Goal: Information Seeking & Learning: Learn about a topic

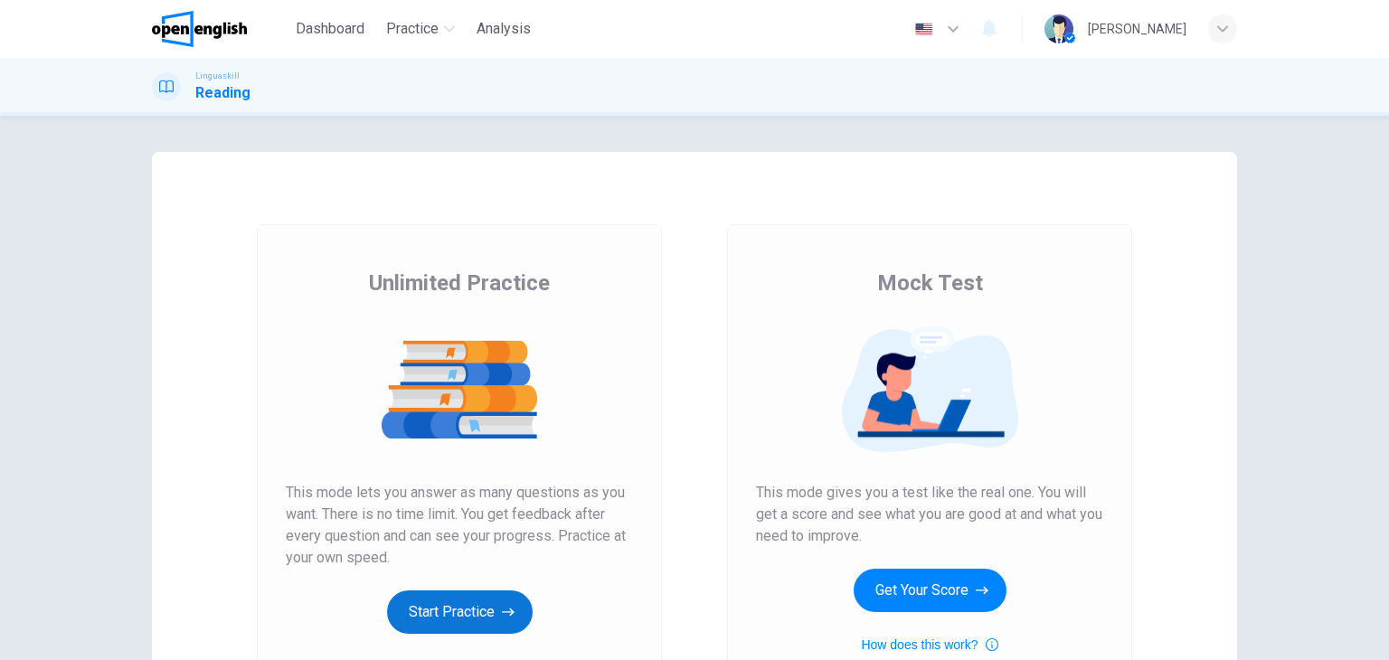
click at [444, 595] on button "Start Practice" at bounding box center [460, 612] width 146 height 43
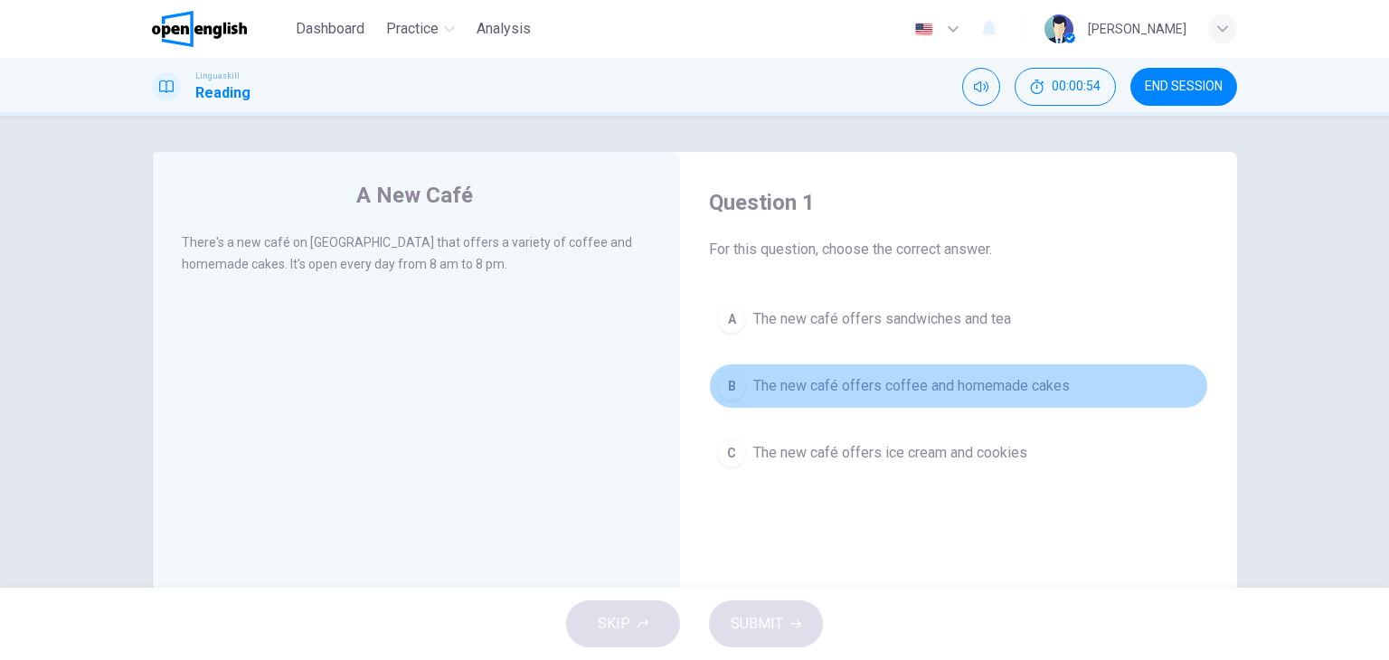
click at [945, 395] on span "The new café offers coffee and homemade cakes" at bounding box center [911, 386] width 317 height 22
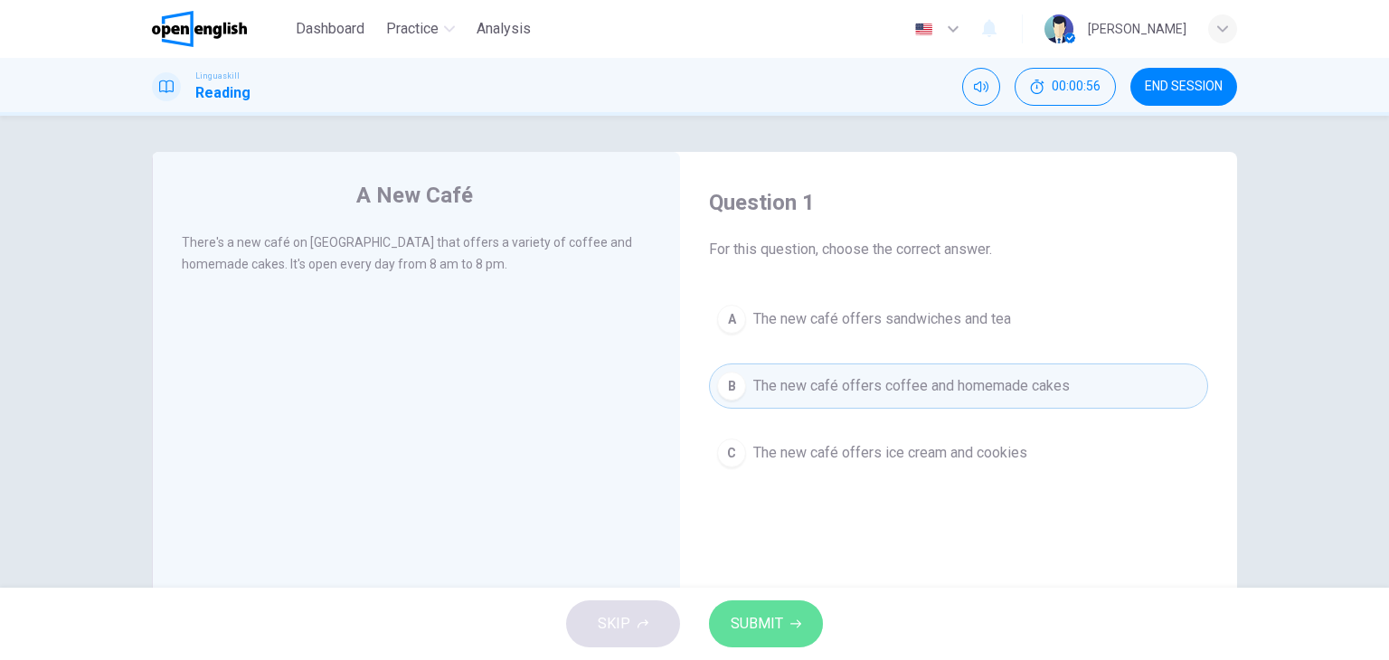
click at [771, 626] on span "SUBMIT" at bounding box center [757, 623] width 52 height 25
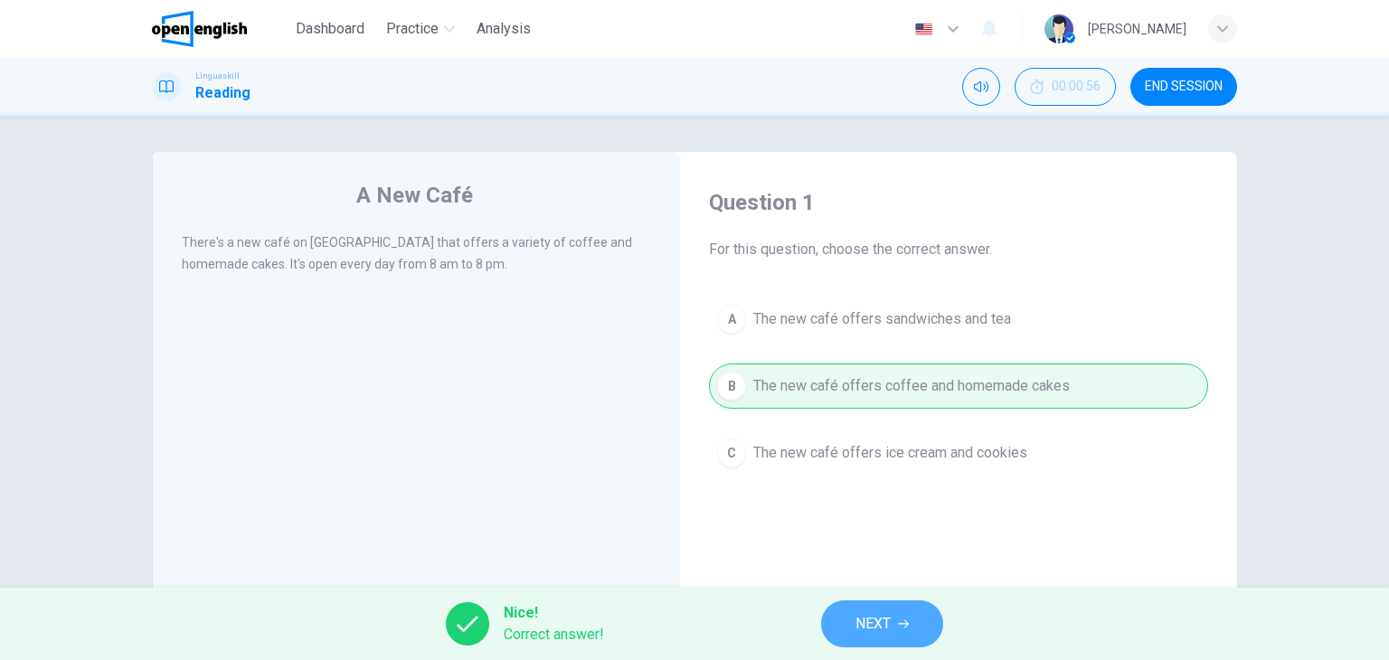
click at [897, 630] on button "NEXT" at bounding box center [882, 623] width 122 height 47
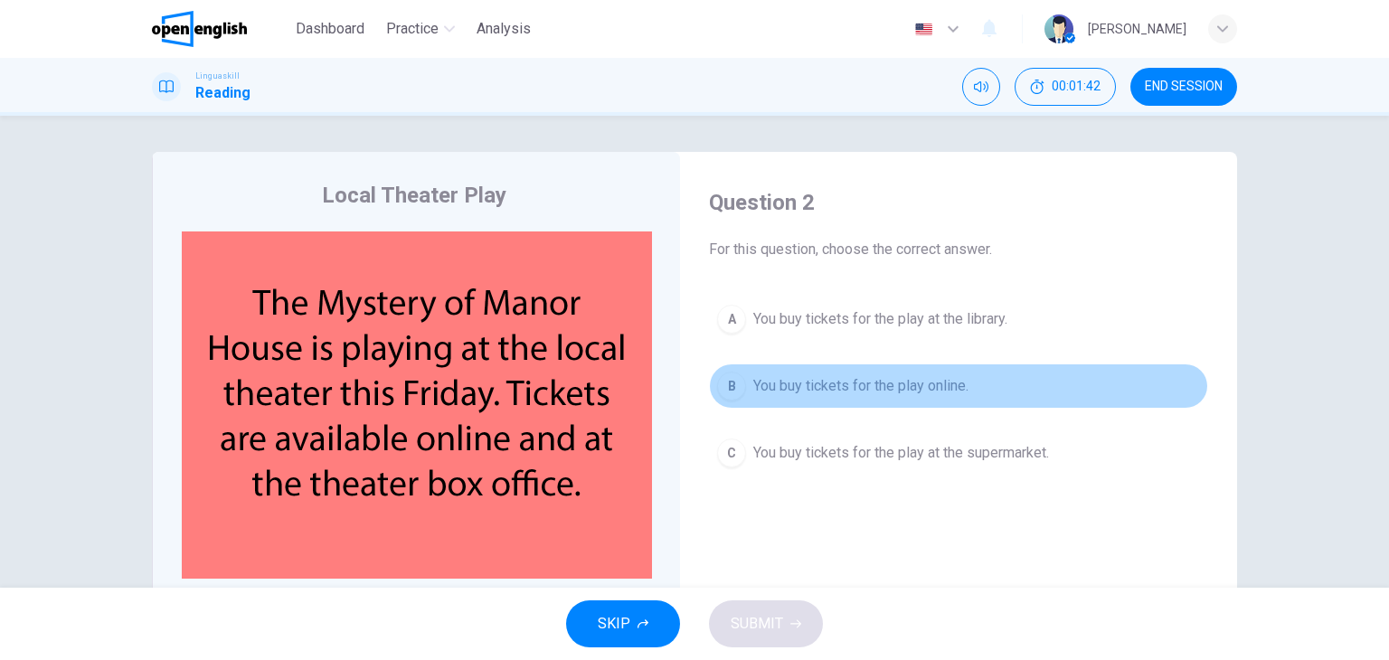
click at [864, 396] on button "B You buy tickets for the play online." at bounding box center [958, 386] width 499 height 45
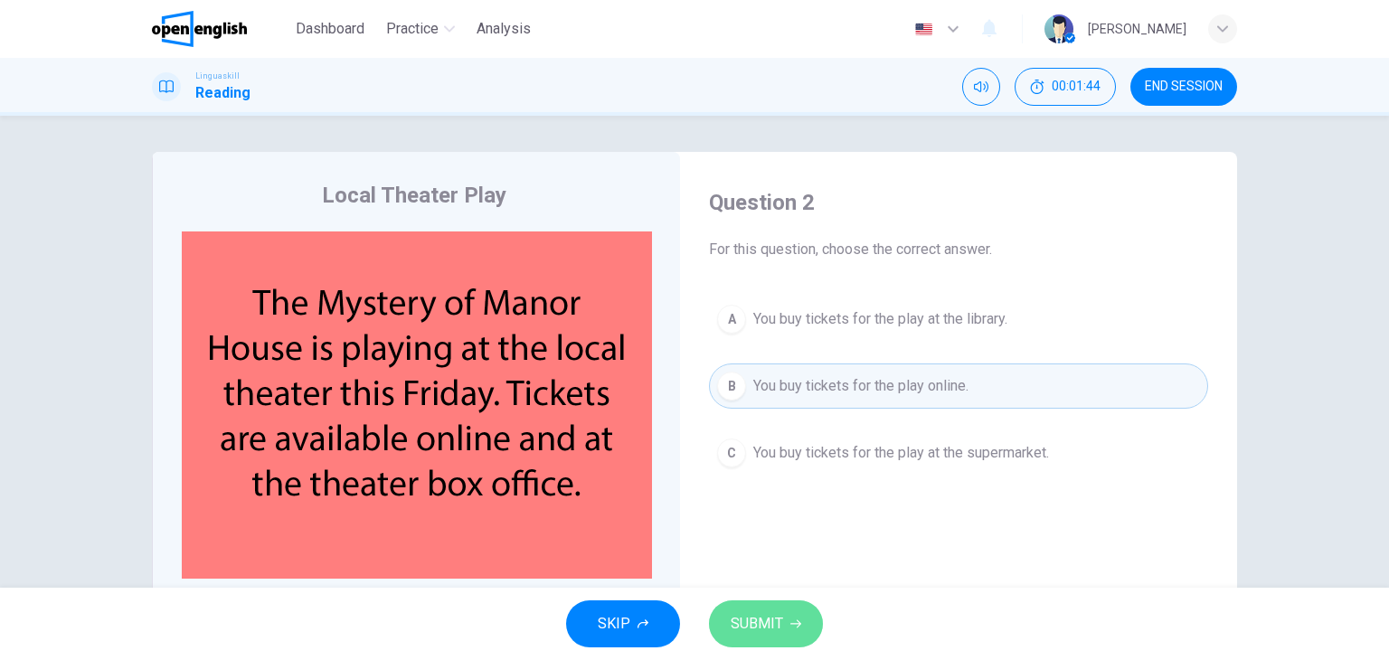
click at [767, 623] on span "SUBMIT" at bounding box center [757, 623] width 52 height 25
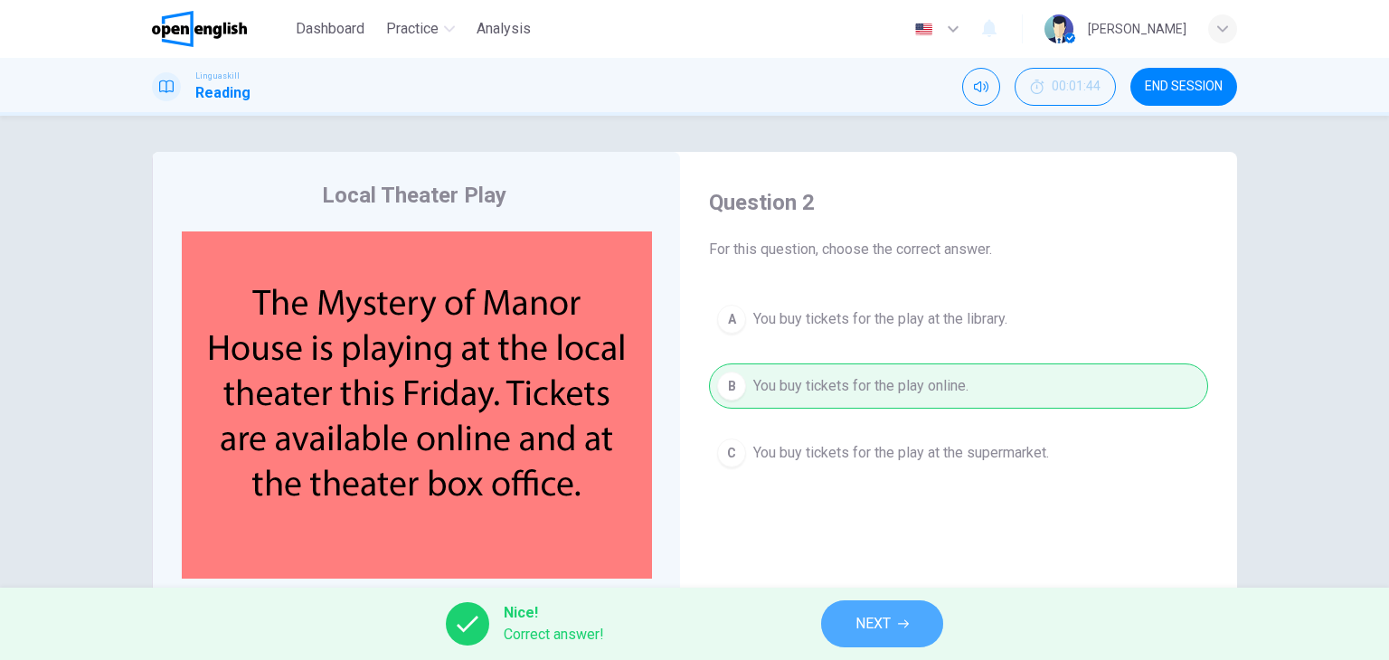
click at [891, 628] on span "NEXT" at bounding box center [872, 623] width 35 height 25
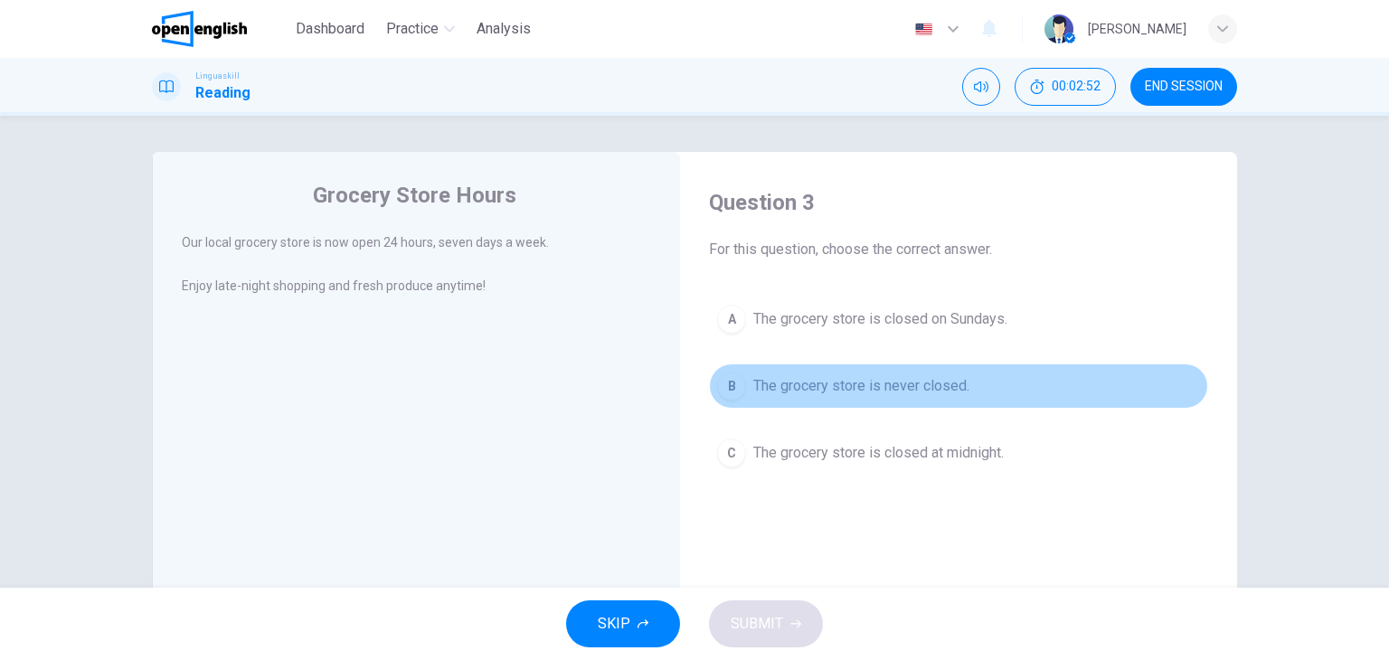
click at [863, 381] on span "The grocery store is never closed." at bounding box center [861, 386] width 216 height 22
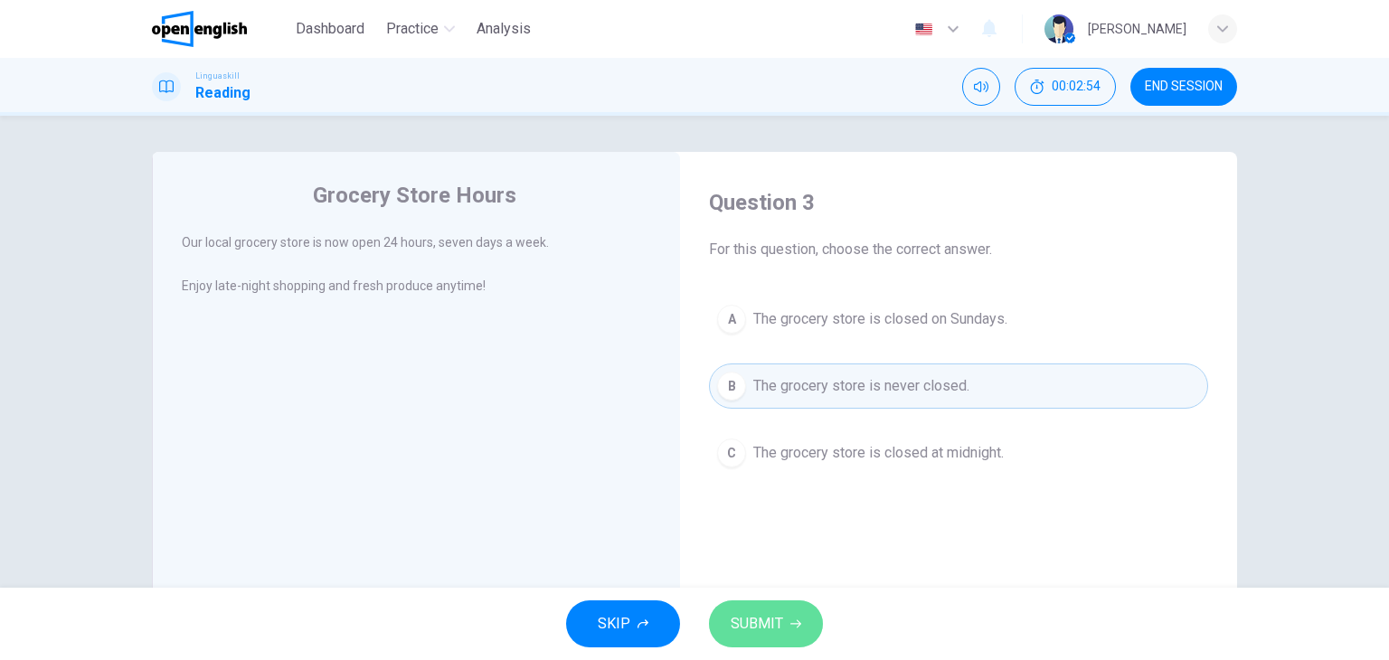
click at [766, 614] on span "SUBMIT" at bounding box center [757, 623] width 52 height 25
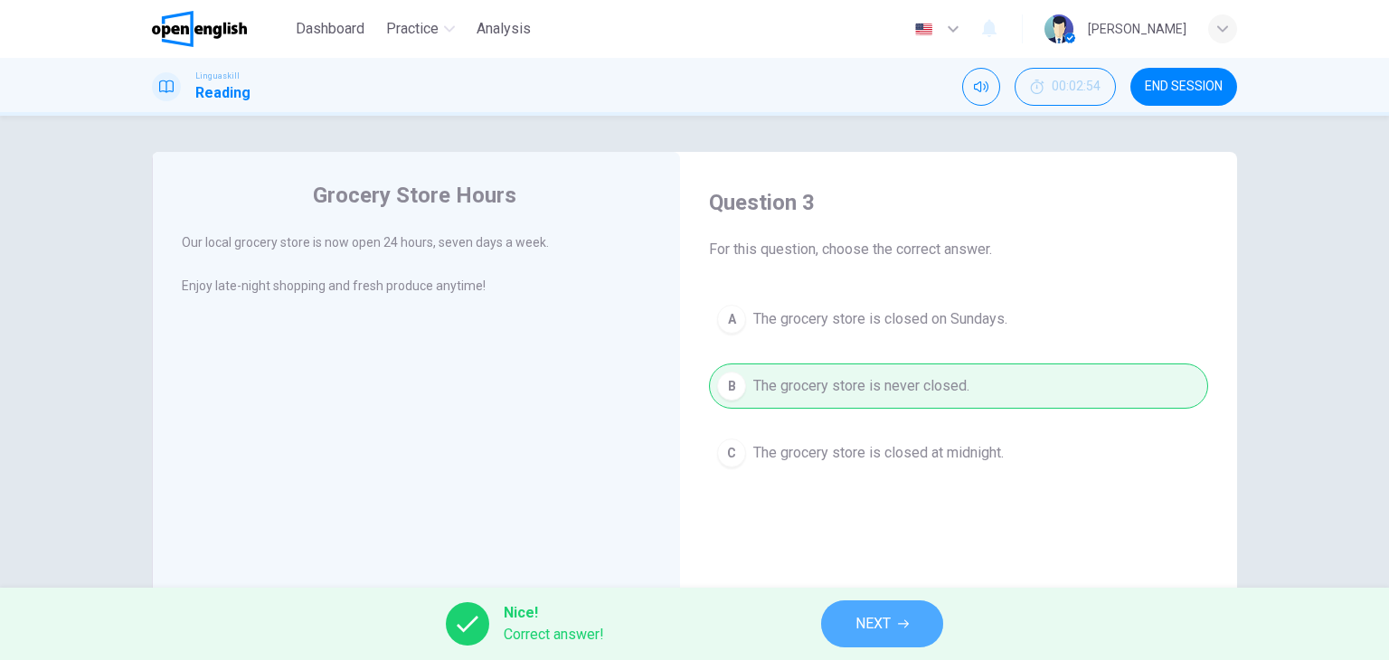
click at [863, 631] on span "NEXT" at bounding box center [872, 623] width 35 height 25
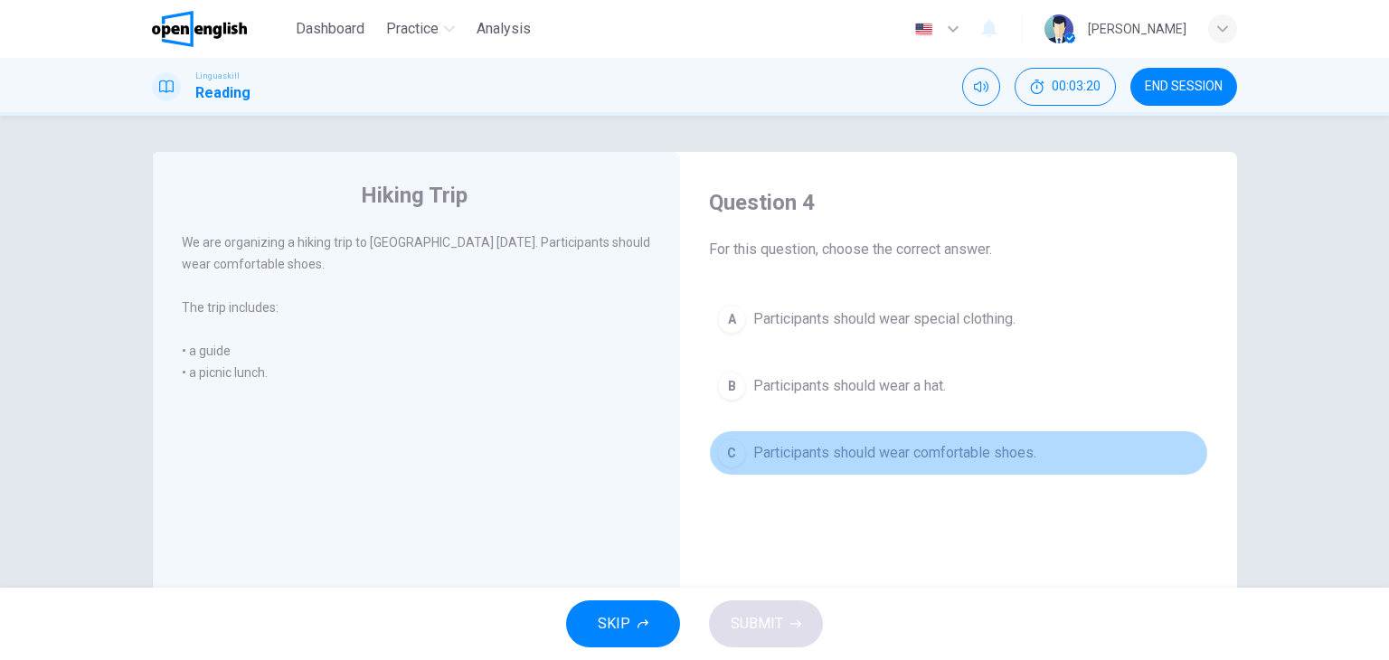
click at [957, 450] on span "Participants should wear comfortable shoes." at bounding box center [894, 453] width 283 height 22
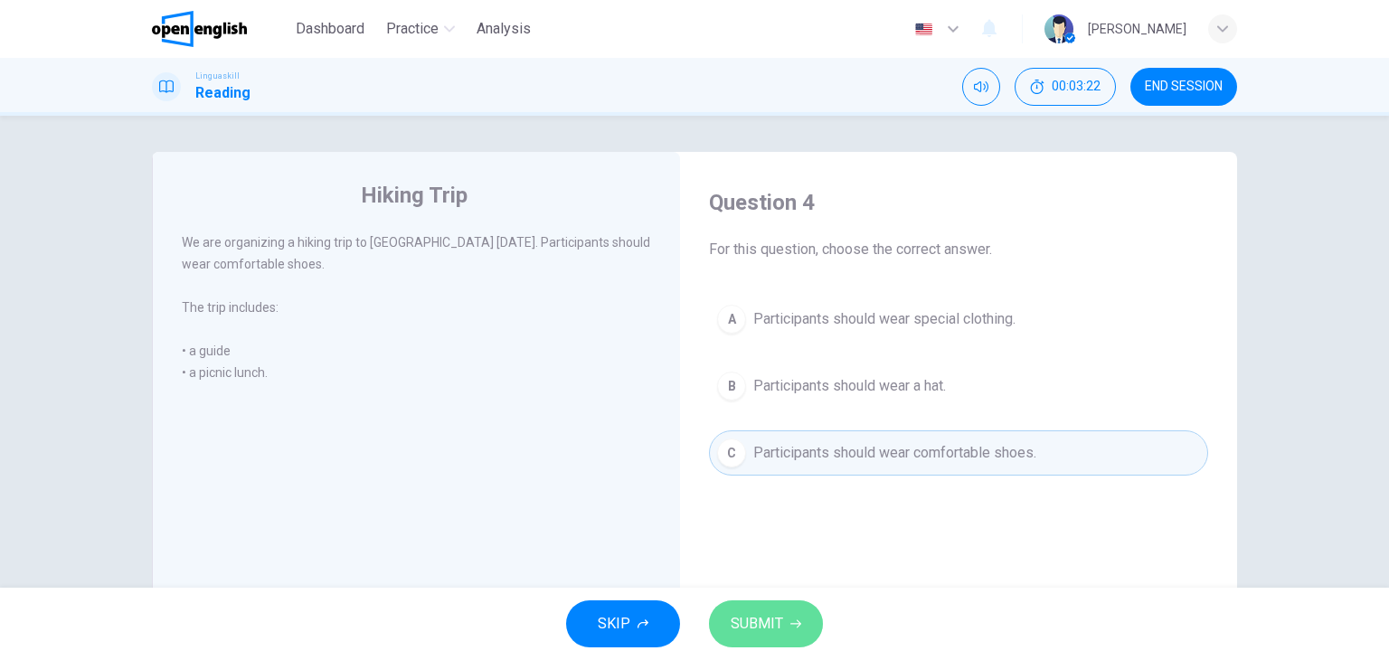
click at [772, 615] on span "SUBMIT" at bounding box center [757, 623] width 52 height 25
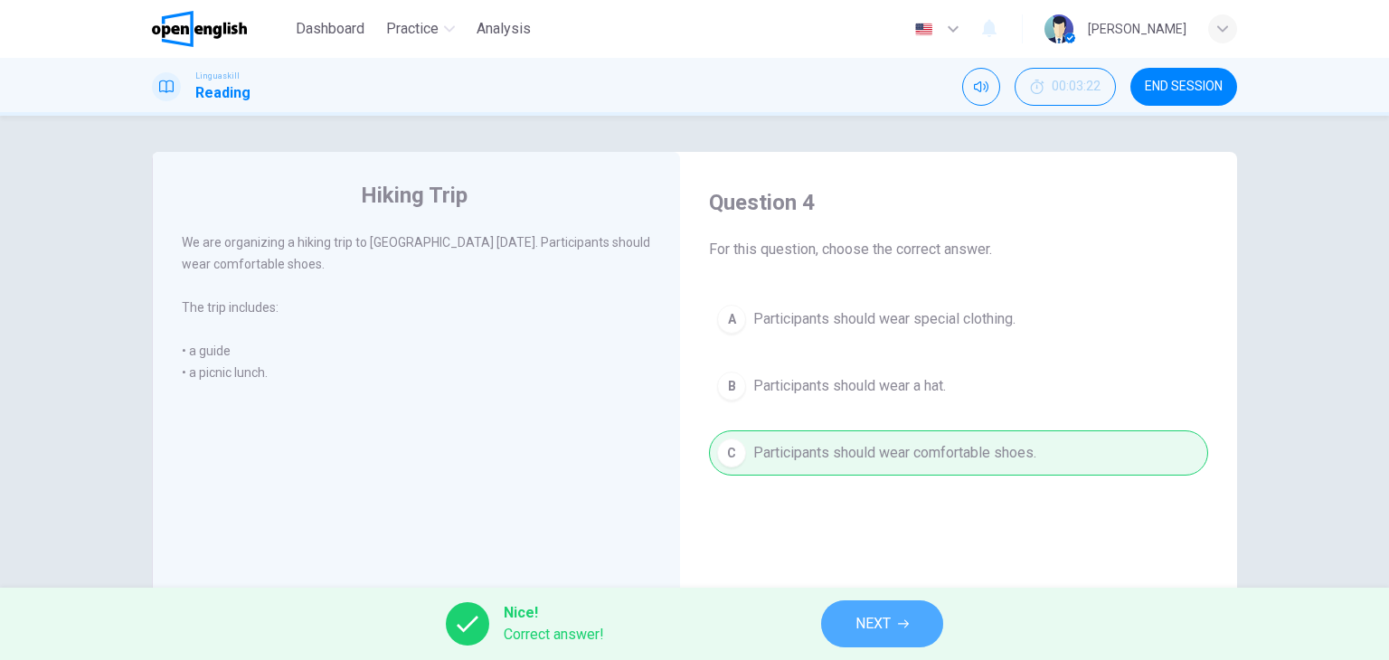
click at [886, 623] on span "NEXT" at bounding box center [872, 623] width 35 height 25
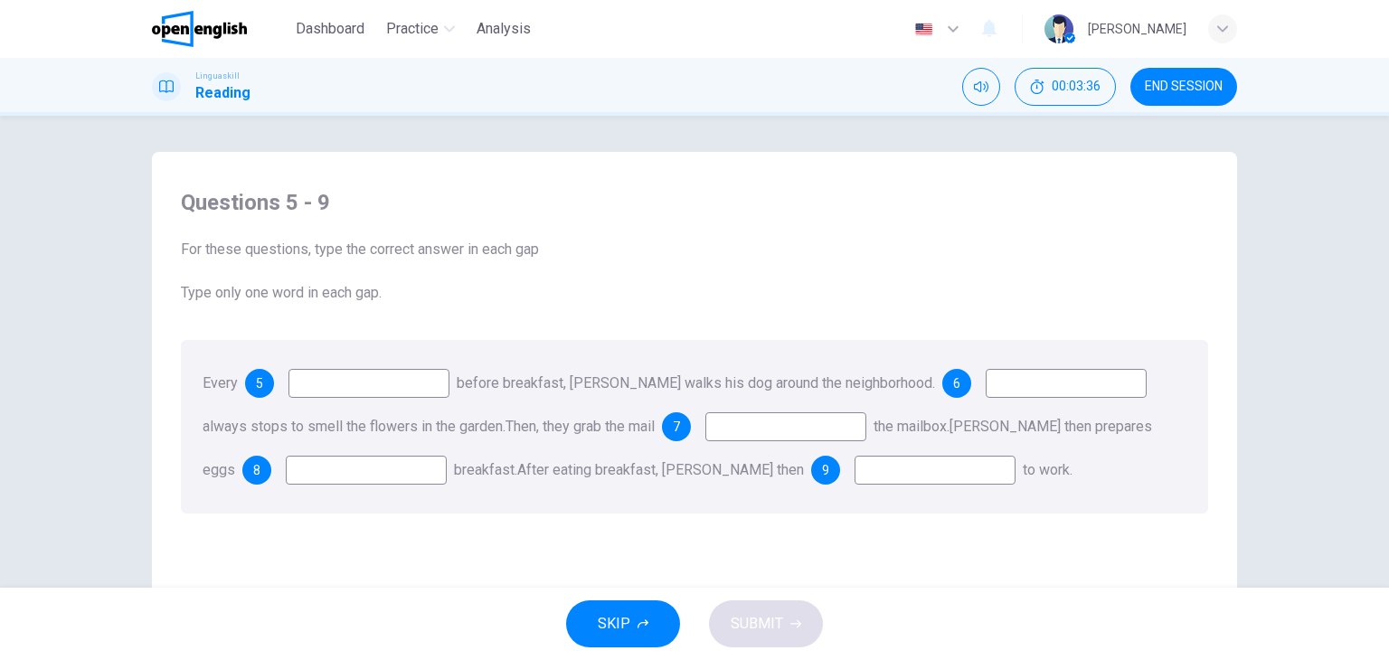
click at [434, 378] on input at bounding box center [368, 383] width 161 height 29
click at [355, 393] on input at bounding box center [368, 383] width 161 height 29
type input "*******"
click at [986, 390] on input at bounding box center [1066, 383] width 161 height 29
type input "*"
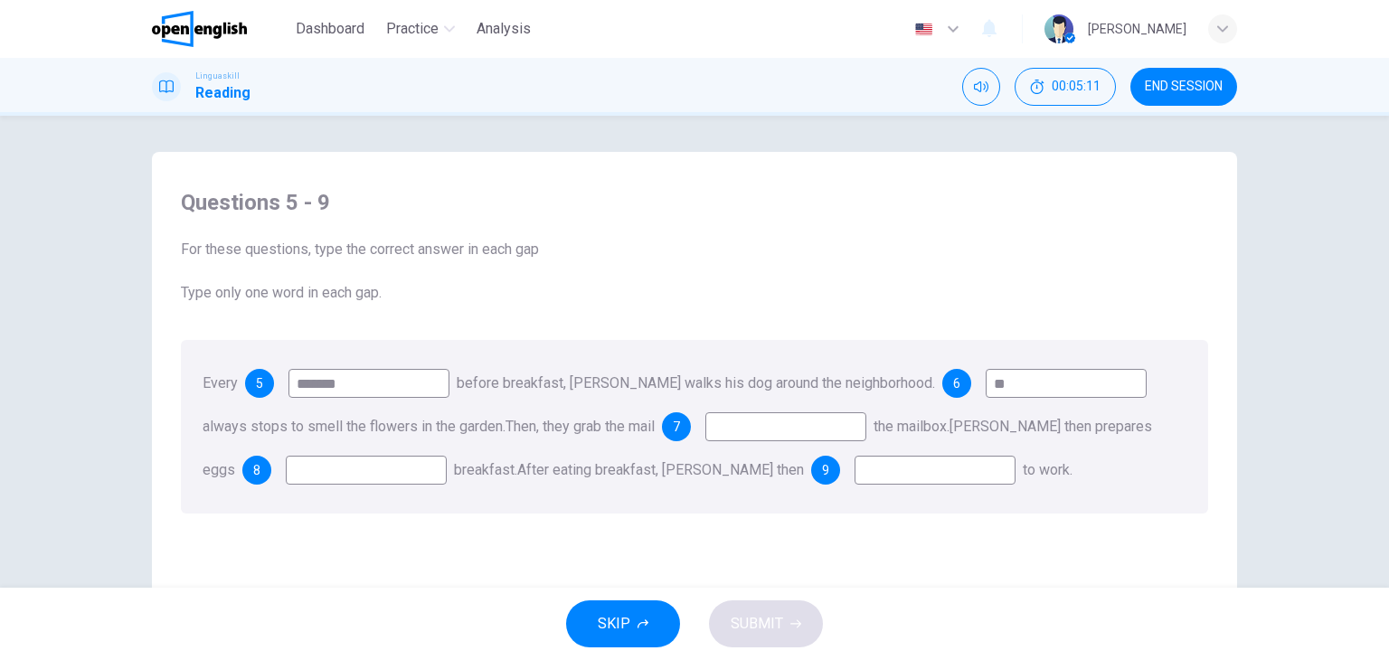
type input "*"
type input "********"
click at [742, 424] on input at bounding box center [785, 426] width 161 height 29
type input "**"
click at [393, 474] on input at bounding box center [366, 470] width 161 height 29
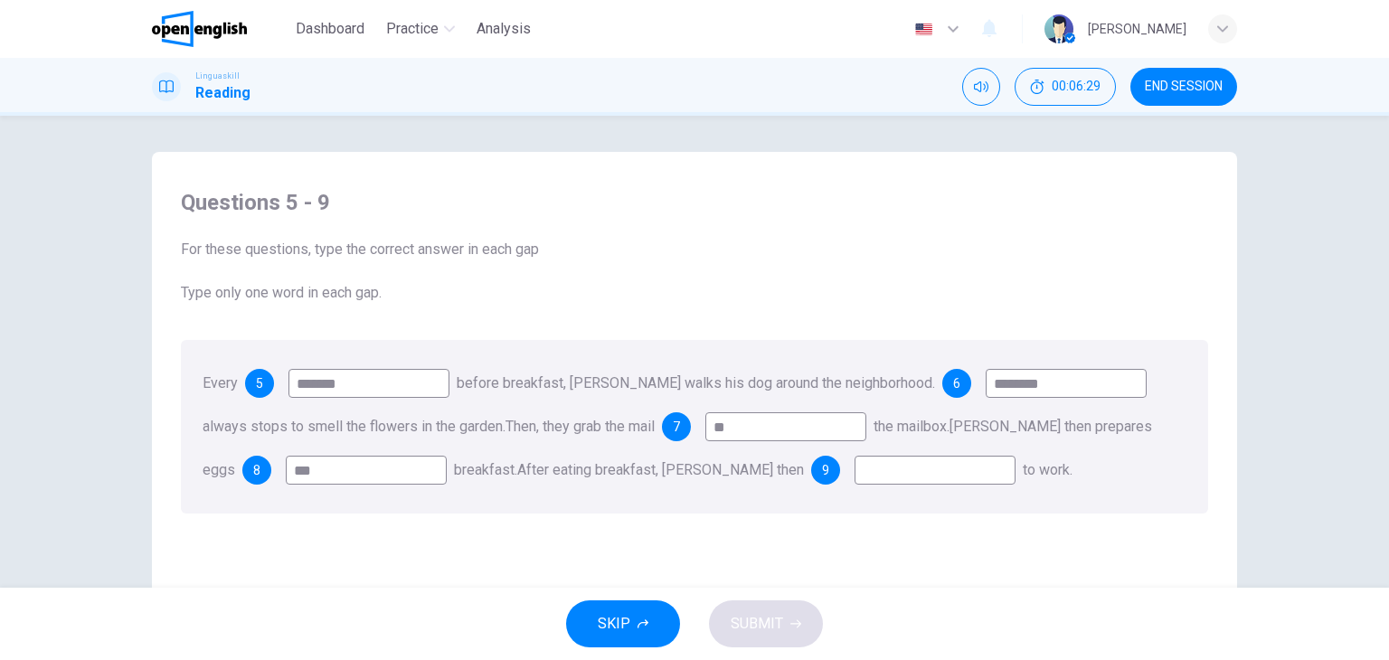
type input "***"
click at [855, 478] on input at bounding box center [935, 470] width 161 height 29
type input "*****"
click at [761, 612] on span "SUBMIT" at bounding box center [757, 623] width 52 height 25
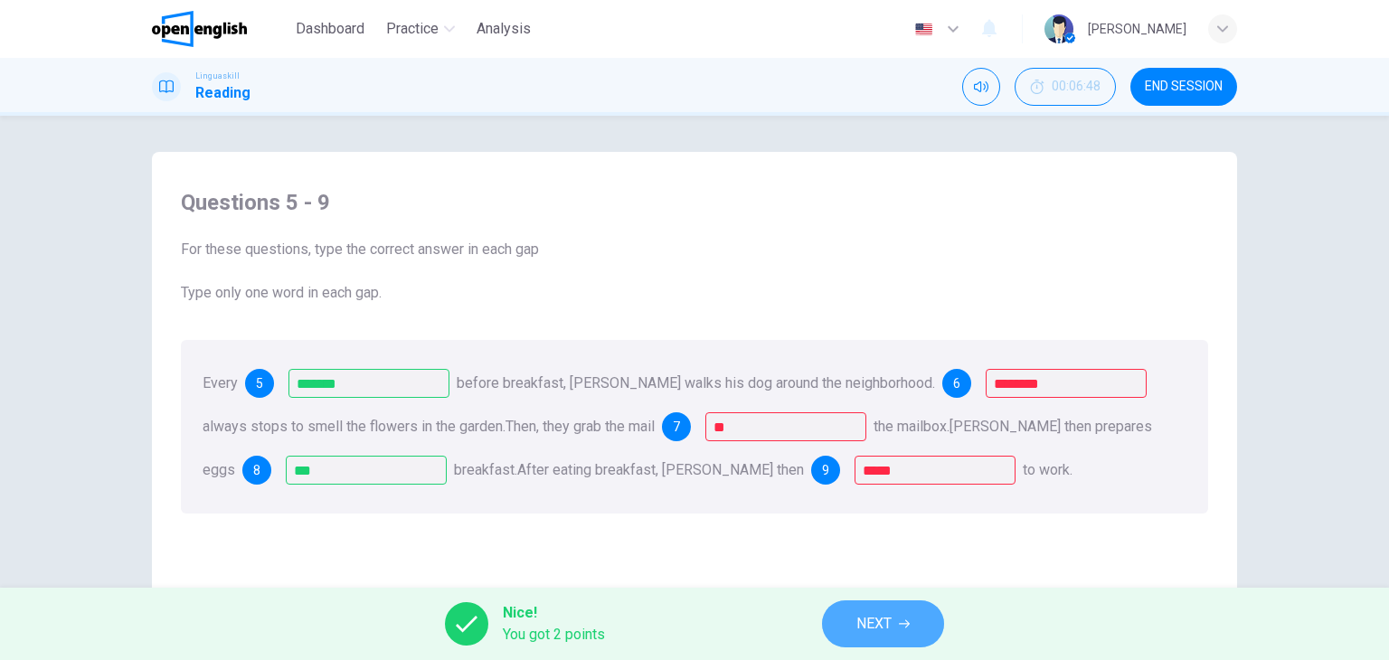
click at [870, 634] on span "NEXT" at bounding box center [873, 623] width 35 height 25
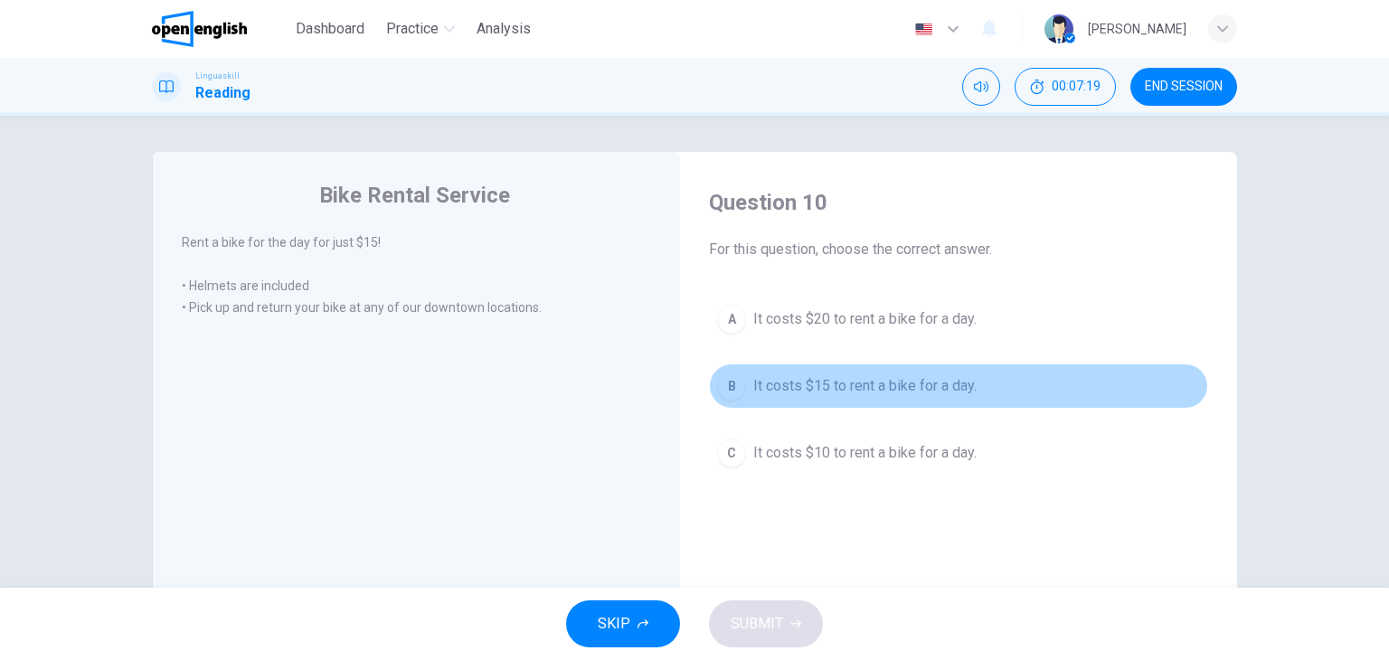
click at [787, 390] on span "It costs $15 to rent a bike for a day." at bounding box center [864, 386] width 223 height 22
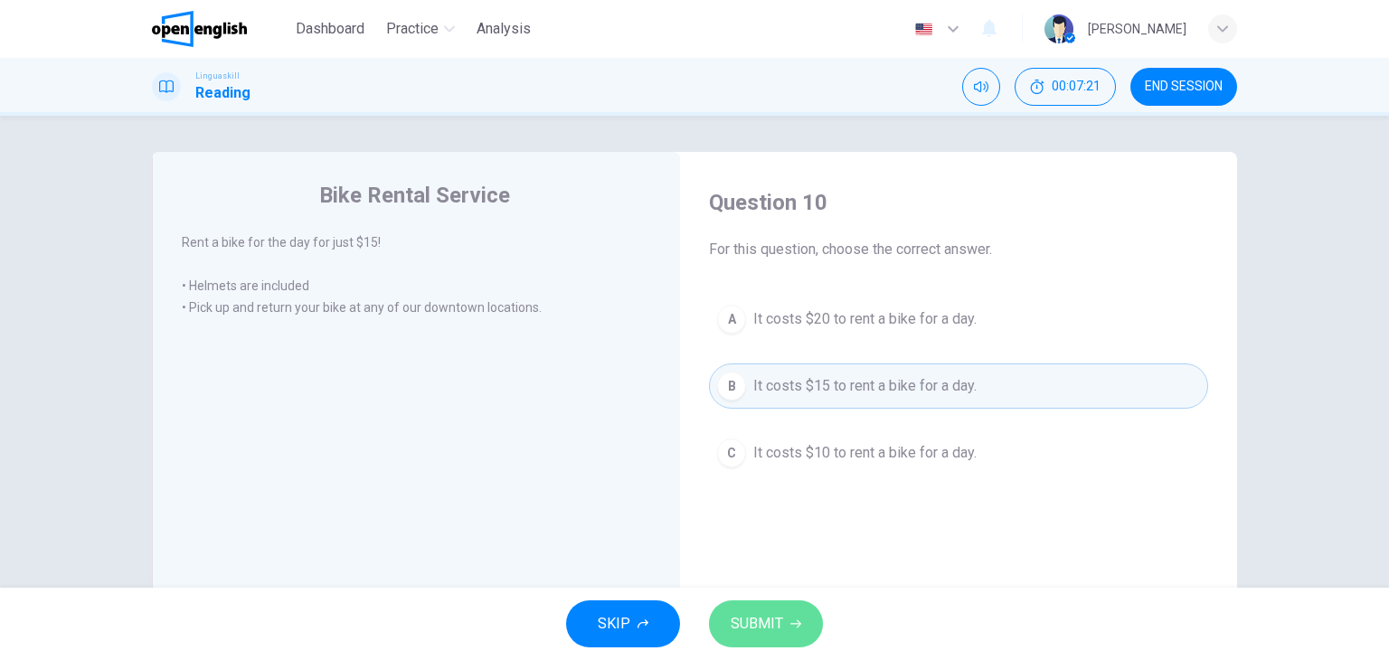
click at [741, 624] on span "SUBMIT" at bounding box center [757, 623] width 52 height 25
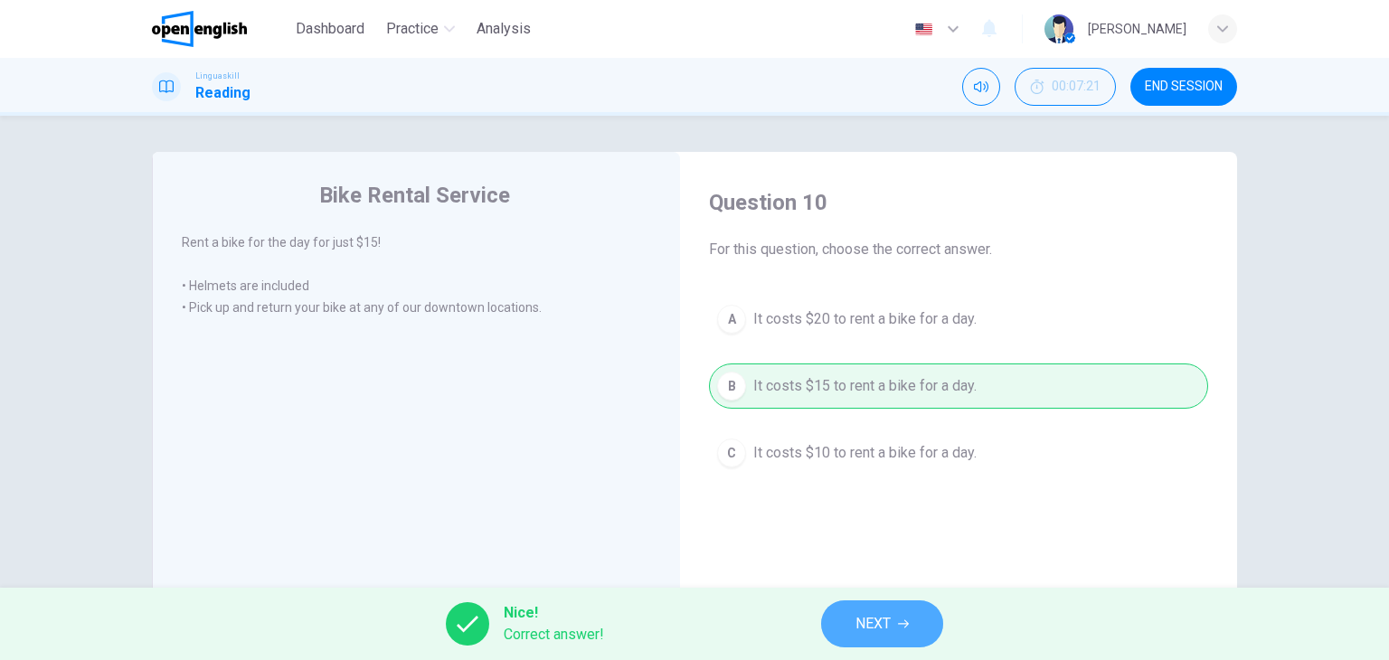
click at [884, 622] on span "NEXT" at bounding box center [872, 623] width 35 height 25
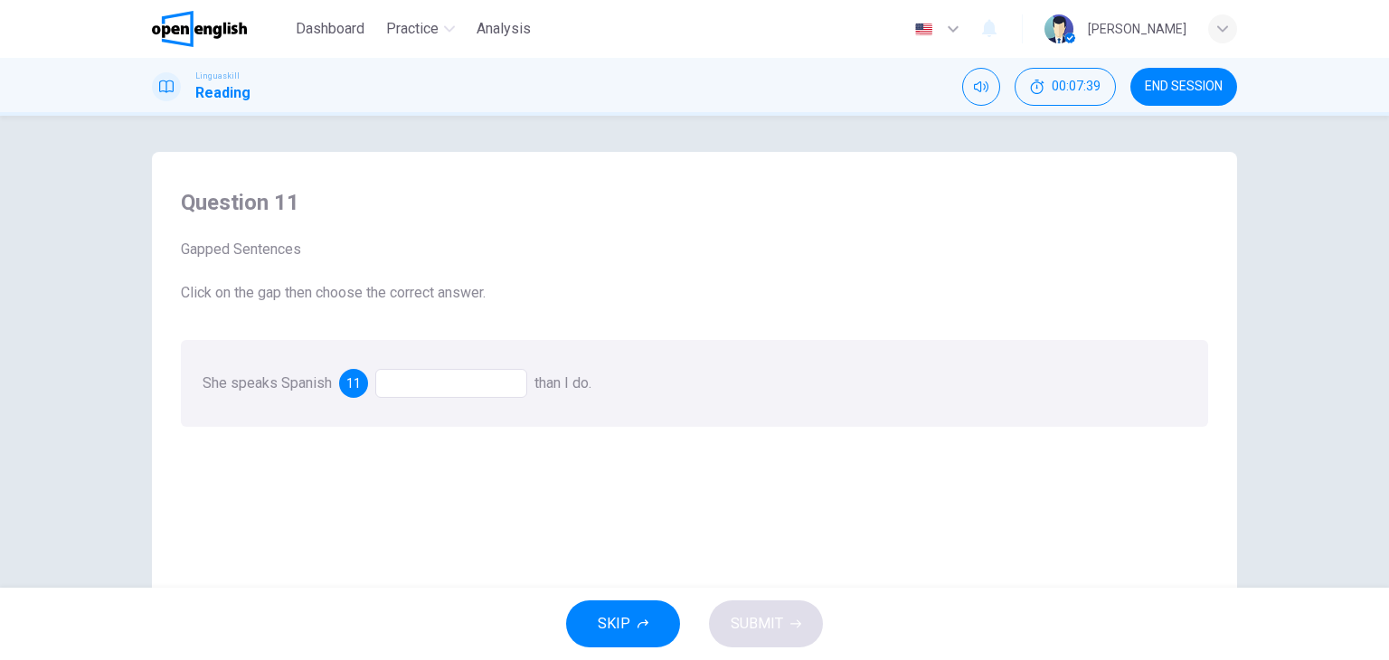
click at [430, 388] on div at bounding box center [451, 383] width 152 height 29
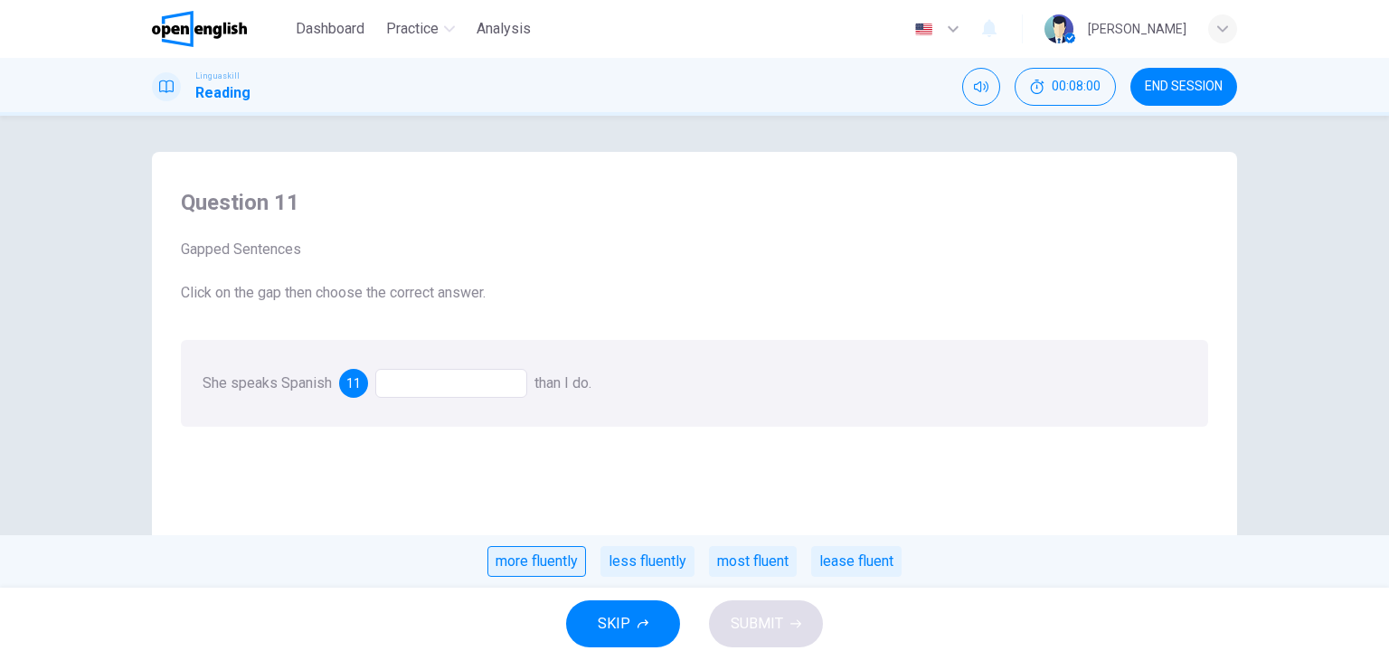
click at [565, 563] on div "more fluently" at bounding box center [536, 561] width 99 height 31
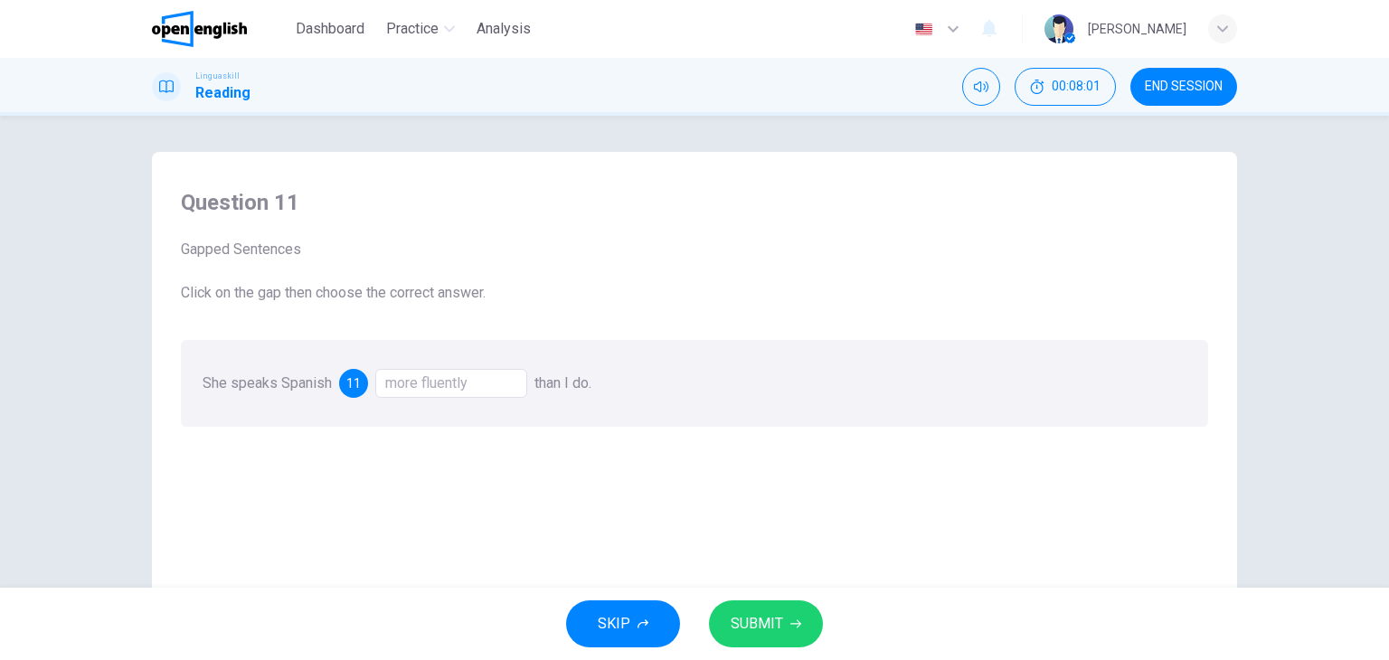
click at [792, 626] on icon "button" at bounding box center [795, 624] width 11 height 11
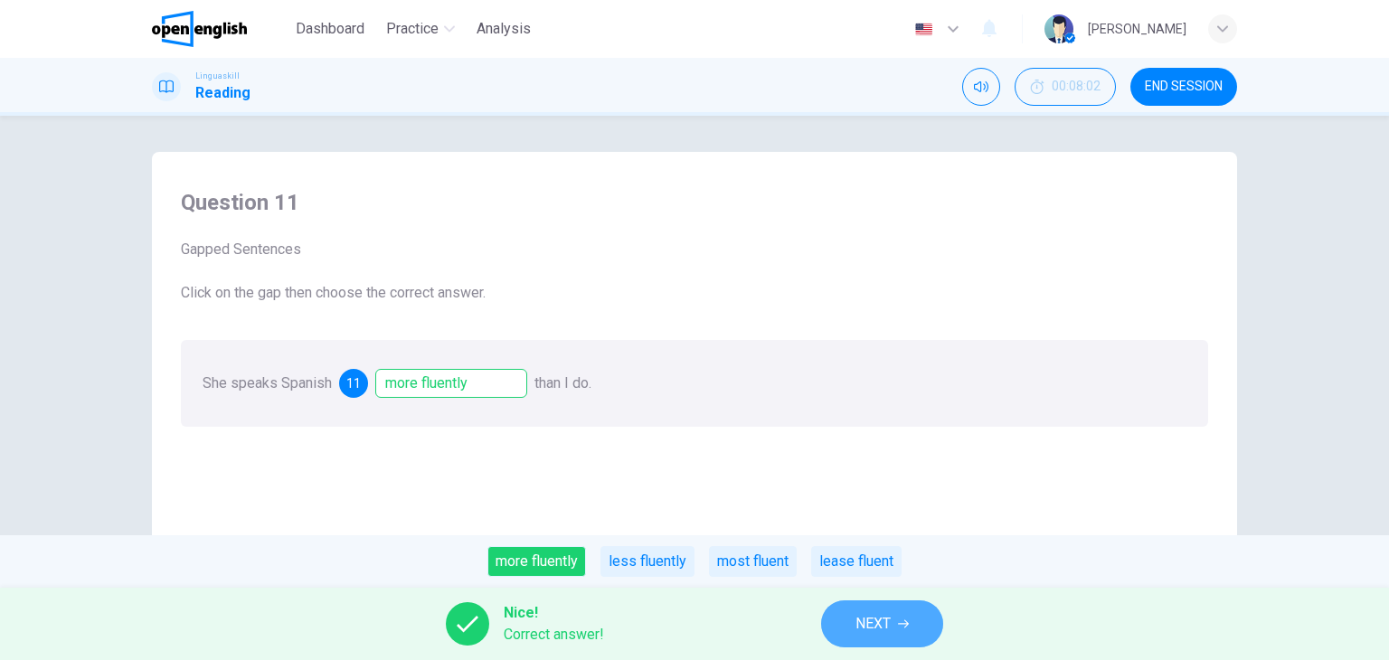
click at [871, 605] on button "NEXT" at bounding box center [882, 623] width 122 height 47
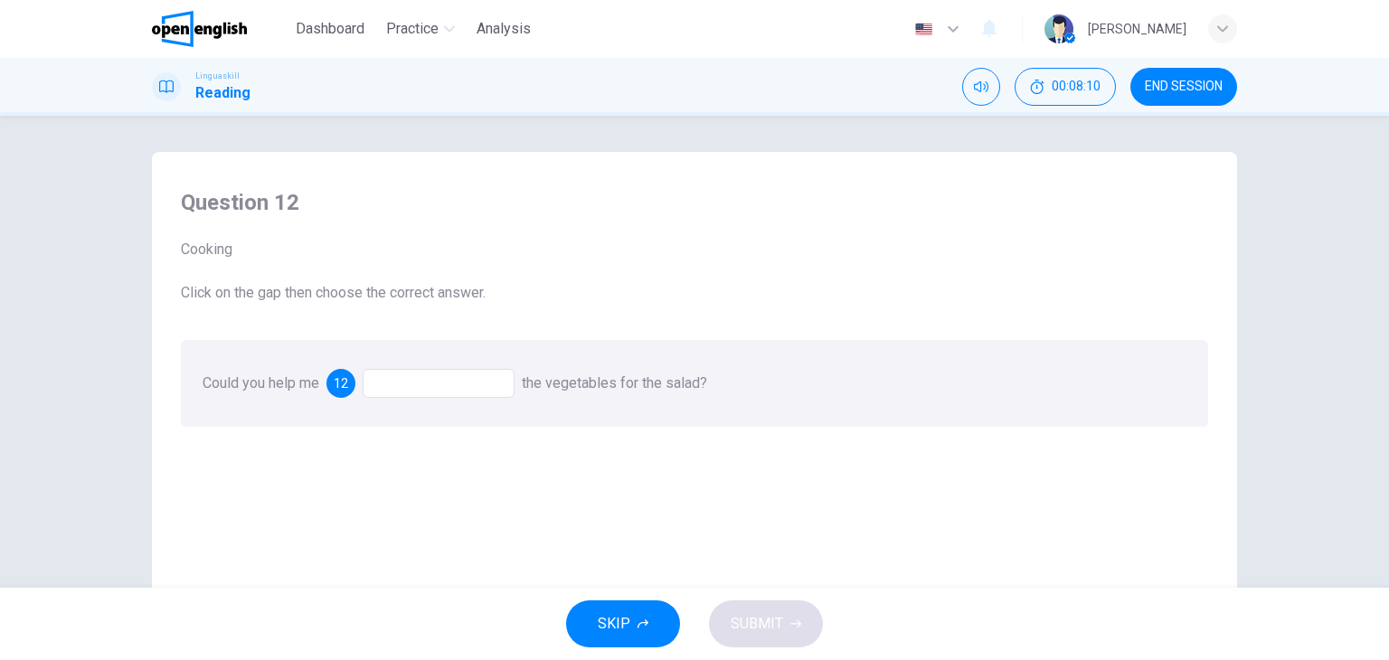
click at [431, 382] on div at bounding box center [439, 383] width 152 height 29
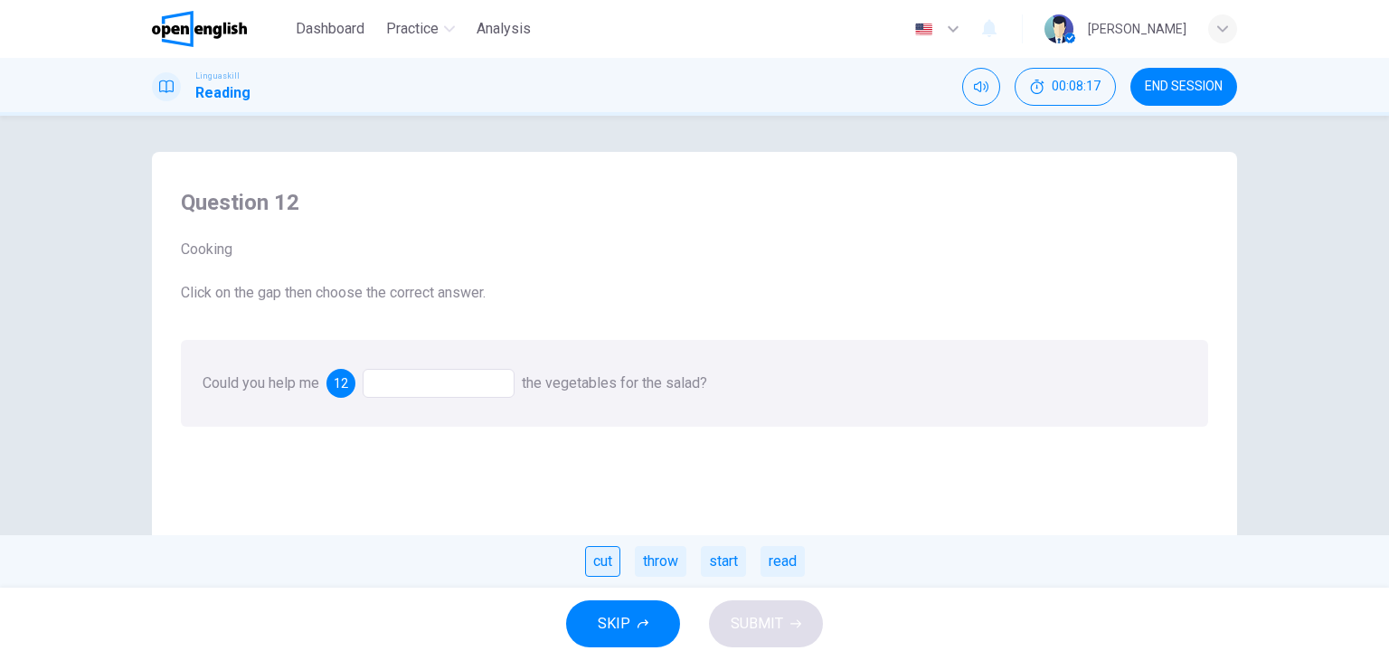
click at [601, 558] on div "cut" at bounding box center [602, 561] width 35 height 31
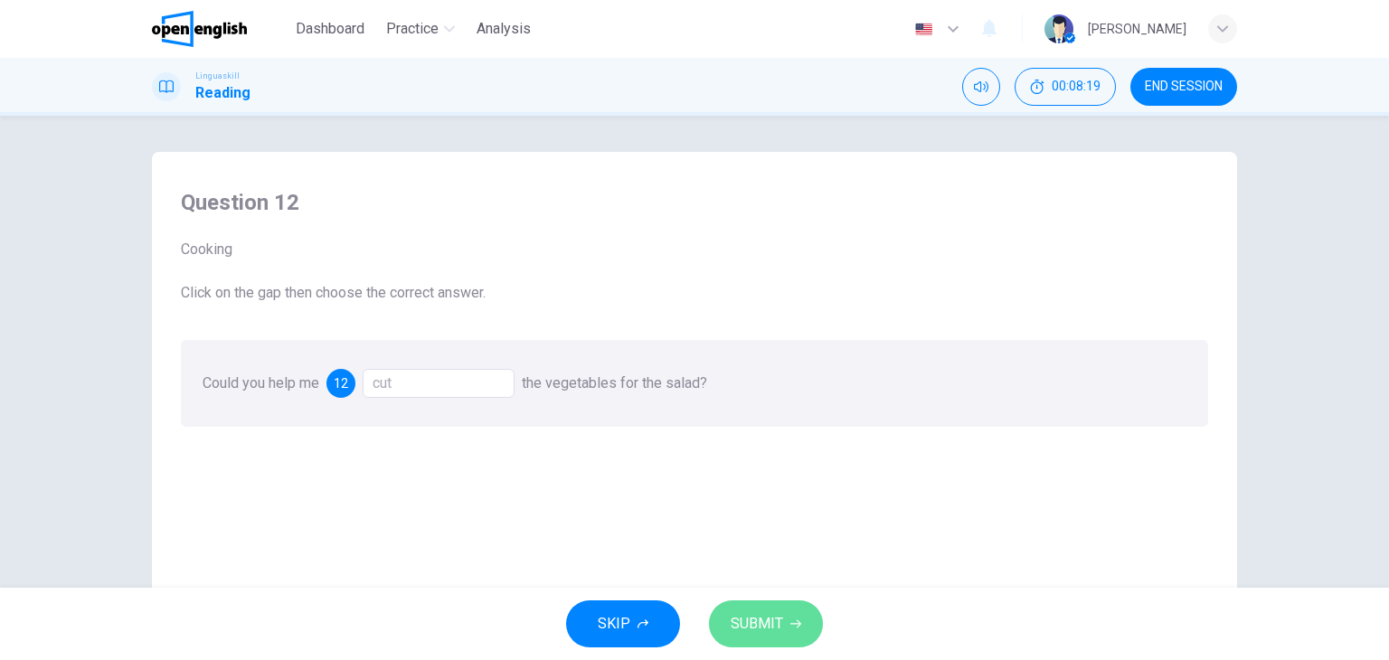
click at [752, 621] on span "SUBMIT" at bounding box center [757, 623] width 52 height 25
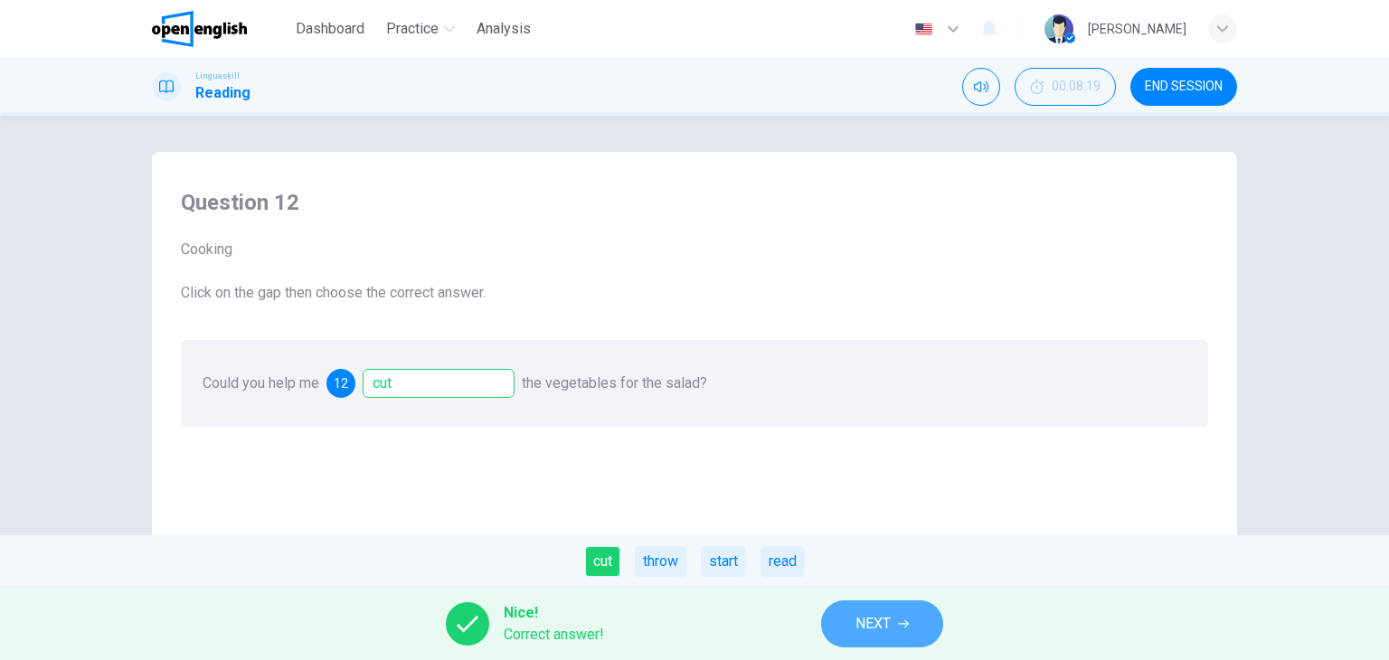
click at [863, 627] on span "NEXT" at bounding box center [872, 623] width 35 height 25
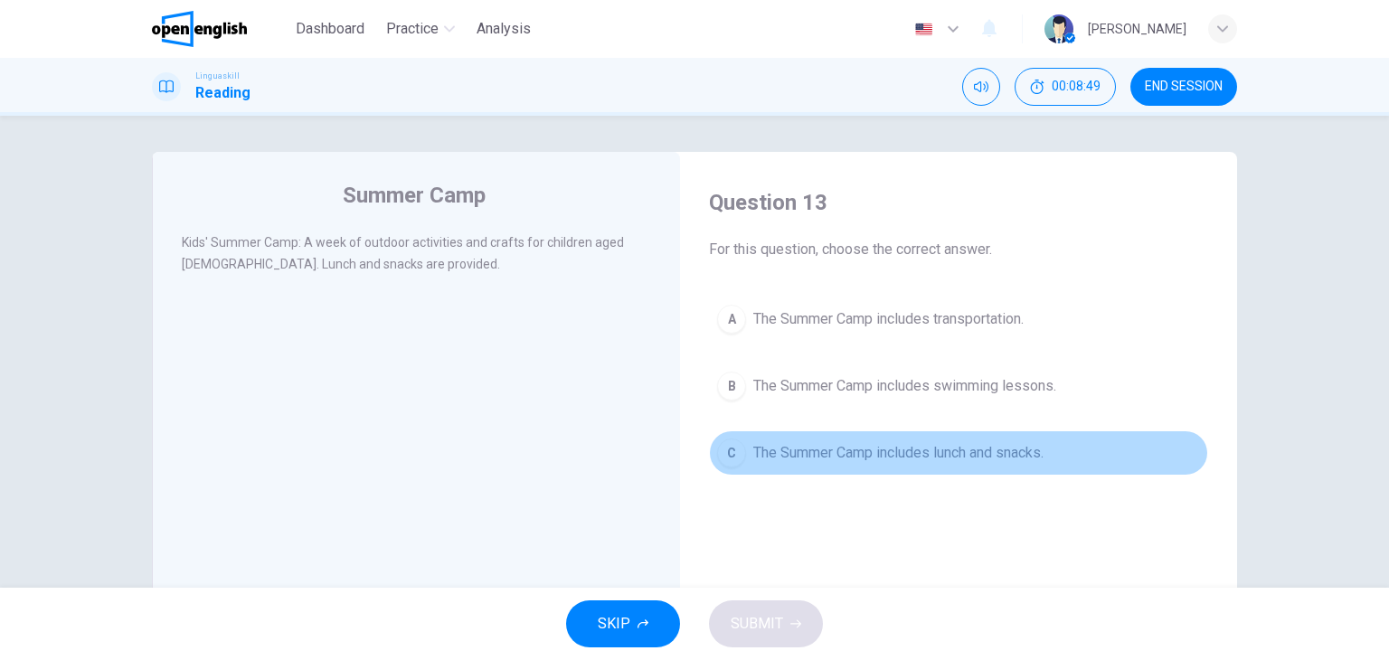
click at [930, 457] on span "The Summer Camp includes lunch and snacks." at bounding box center [898, 453] width 290 height 22
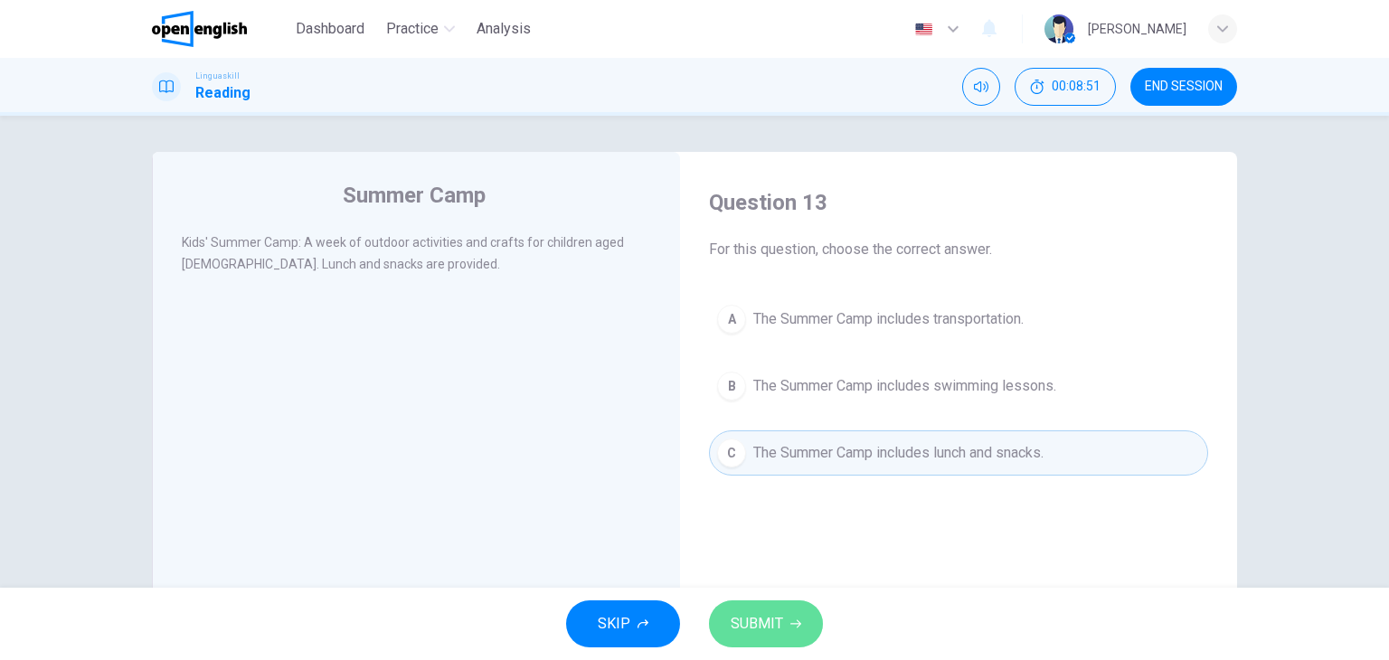
click at [794, 624] on icon "button" at bounding box center [795, 624] width 11 height 11
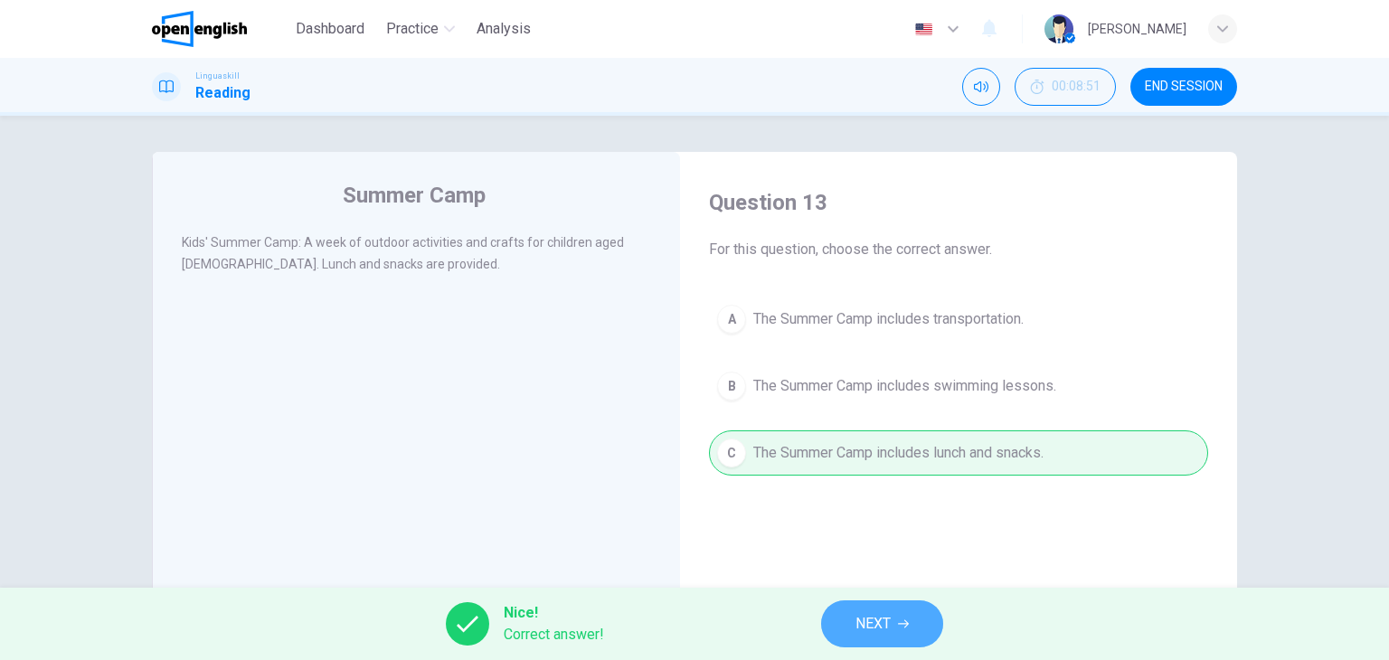
click at [859, 619] on span "NEXT" at bounding box center [872, 623] width 35 height 25
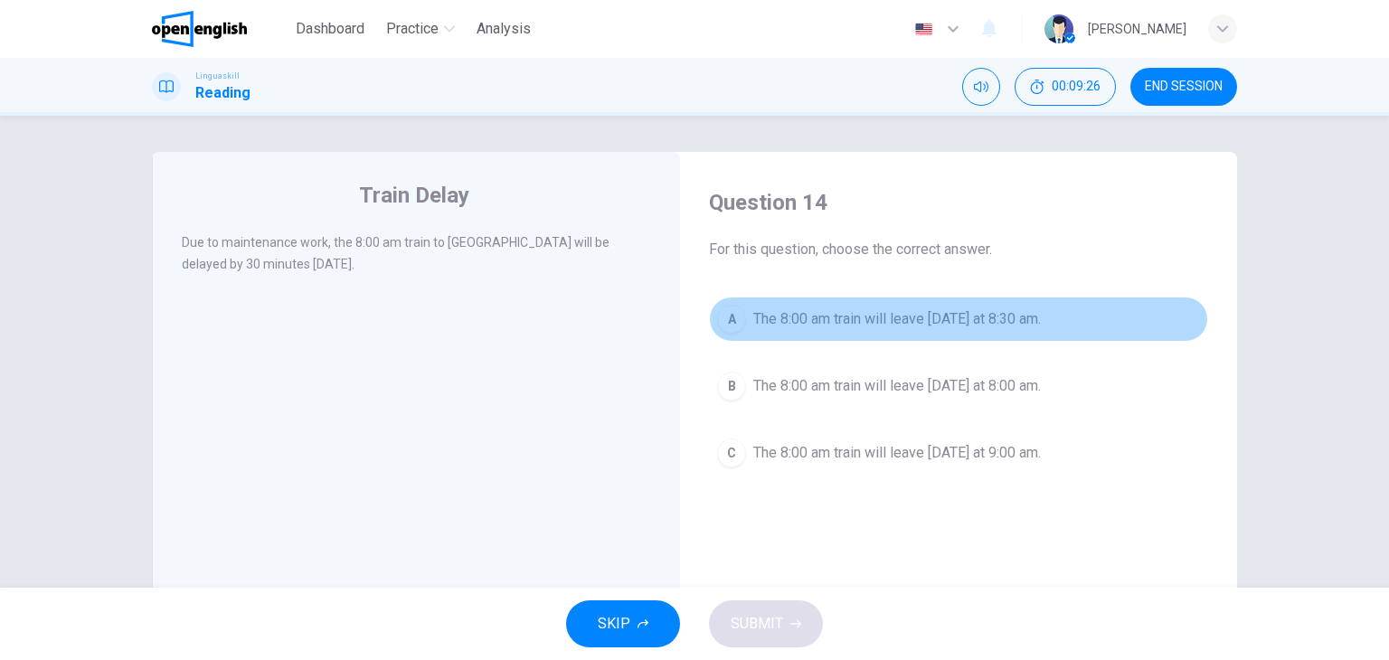
click at [981, 322] on span "The 8:00 am train will leave [DATE] at 8:30 am." at bounding box center [897, 319] width 288 height 22
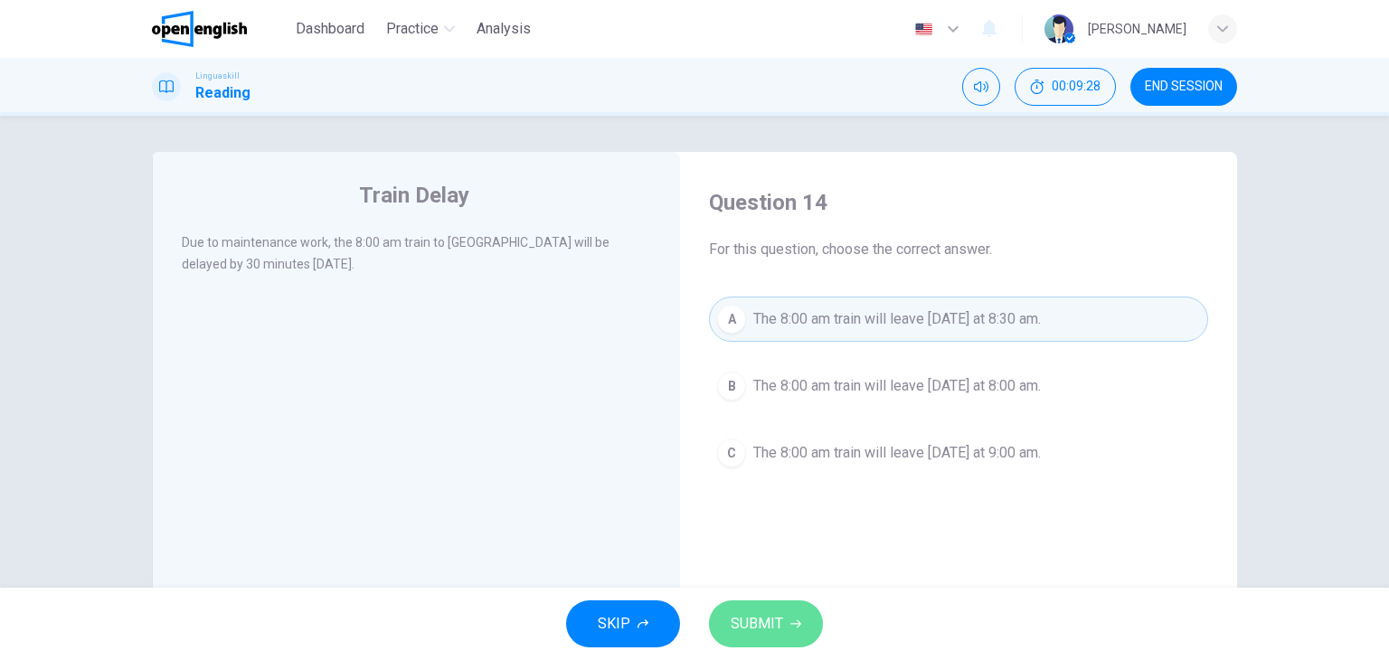
click at [788, 617] on button "SUBMIT" at bounding box center [766, 623] width 114 height 47
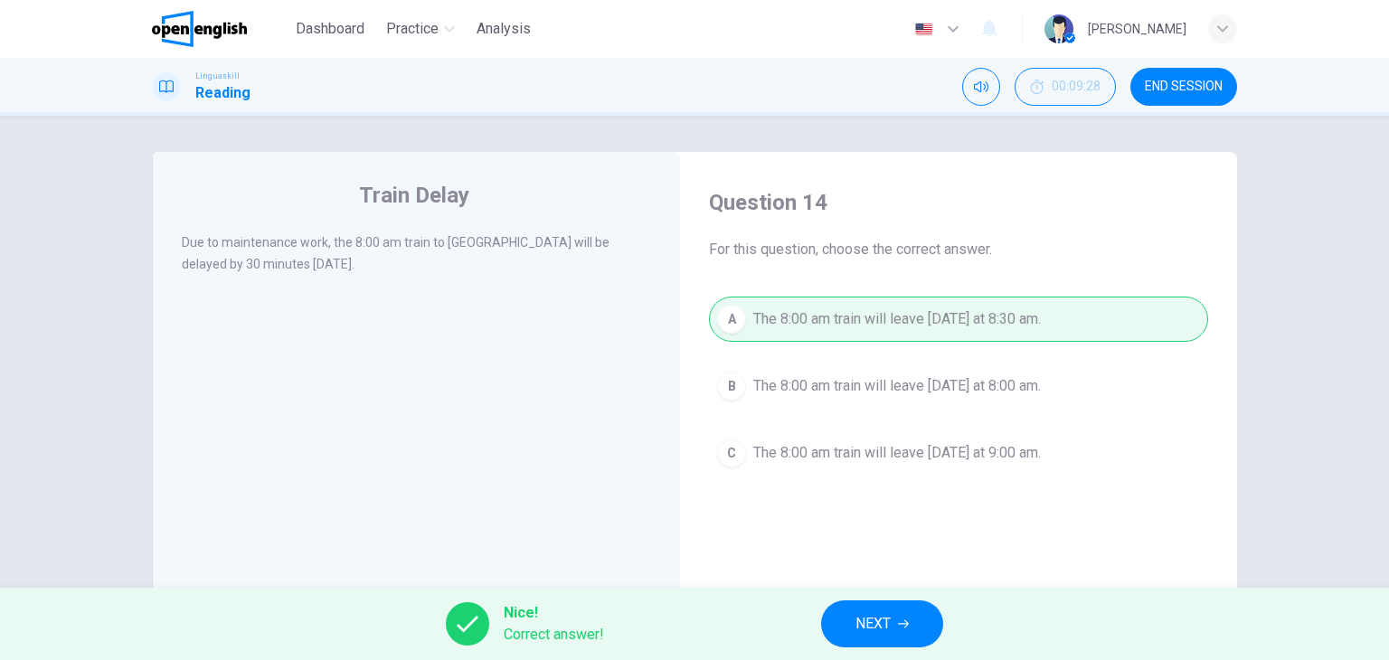
click at [897, 615] on button "NEXT" at bounding box center [882, 623] width 122 height 47
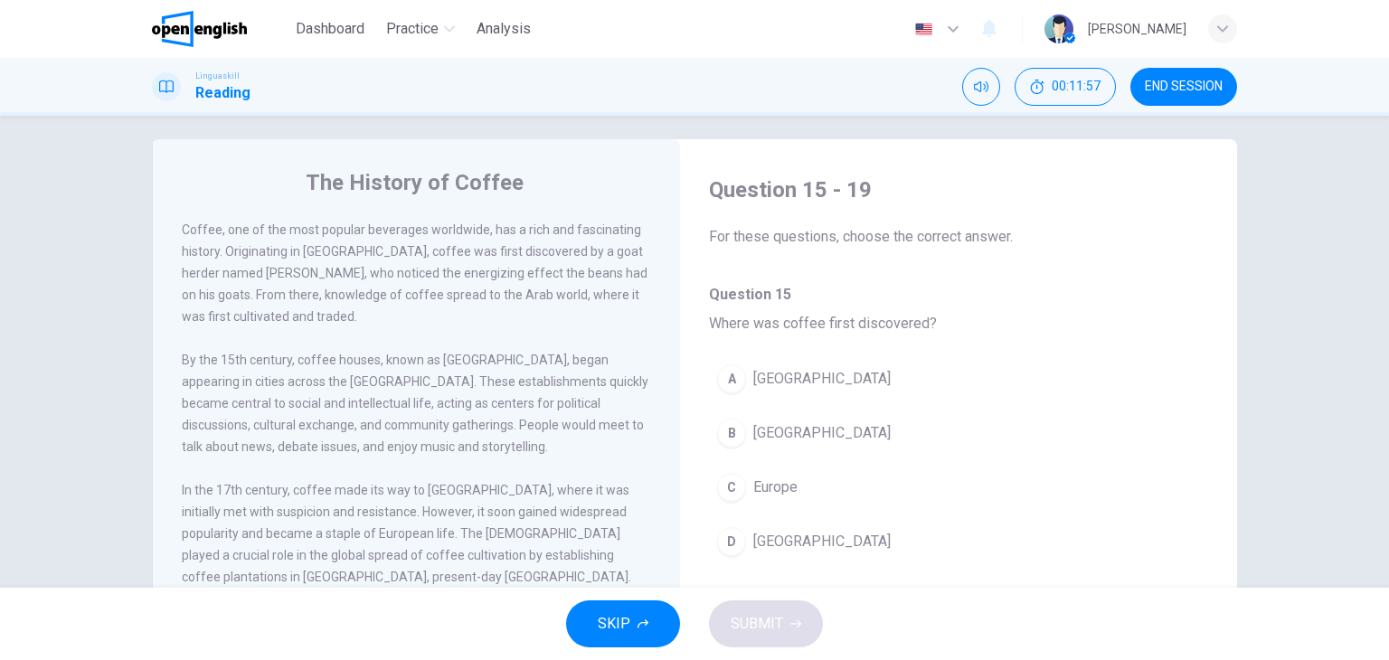
scroll to position [12, 0]
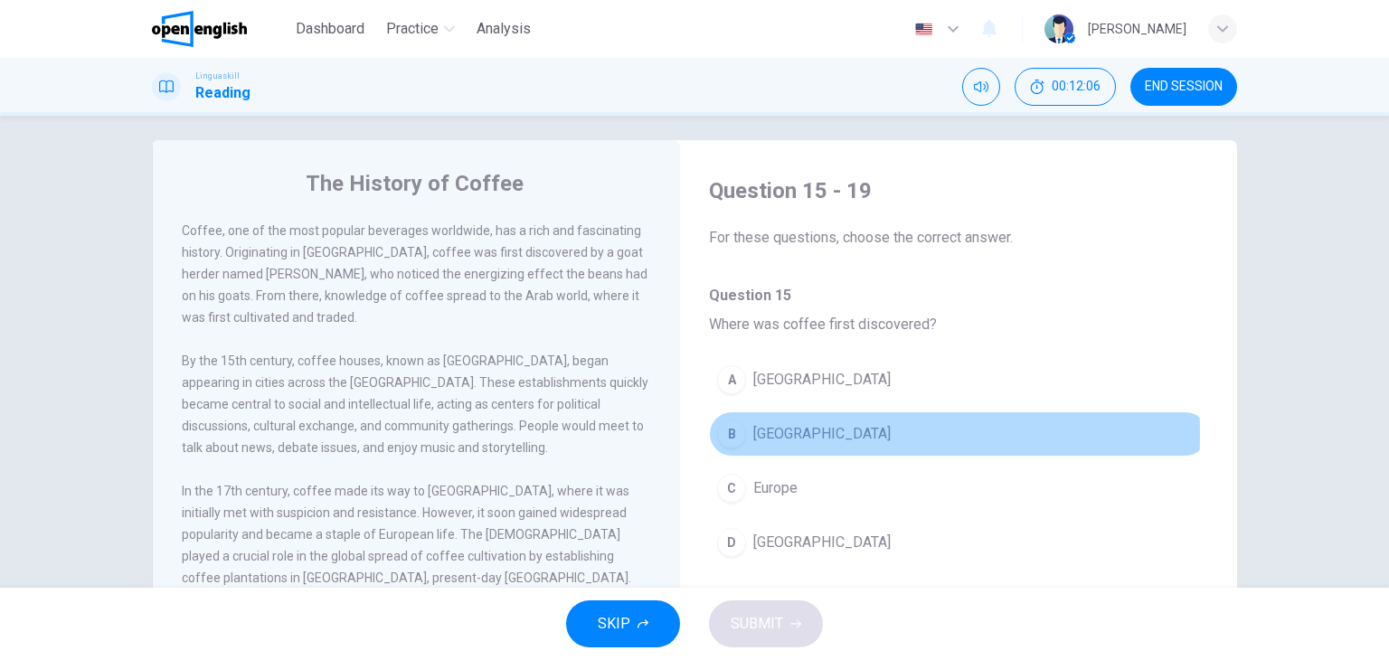
click at [774, 432] on span "[GEOGRAPHIC_DATA]" at bounding box center [821, 434] width 137 height 22
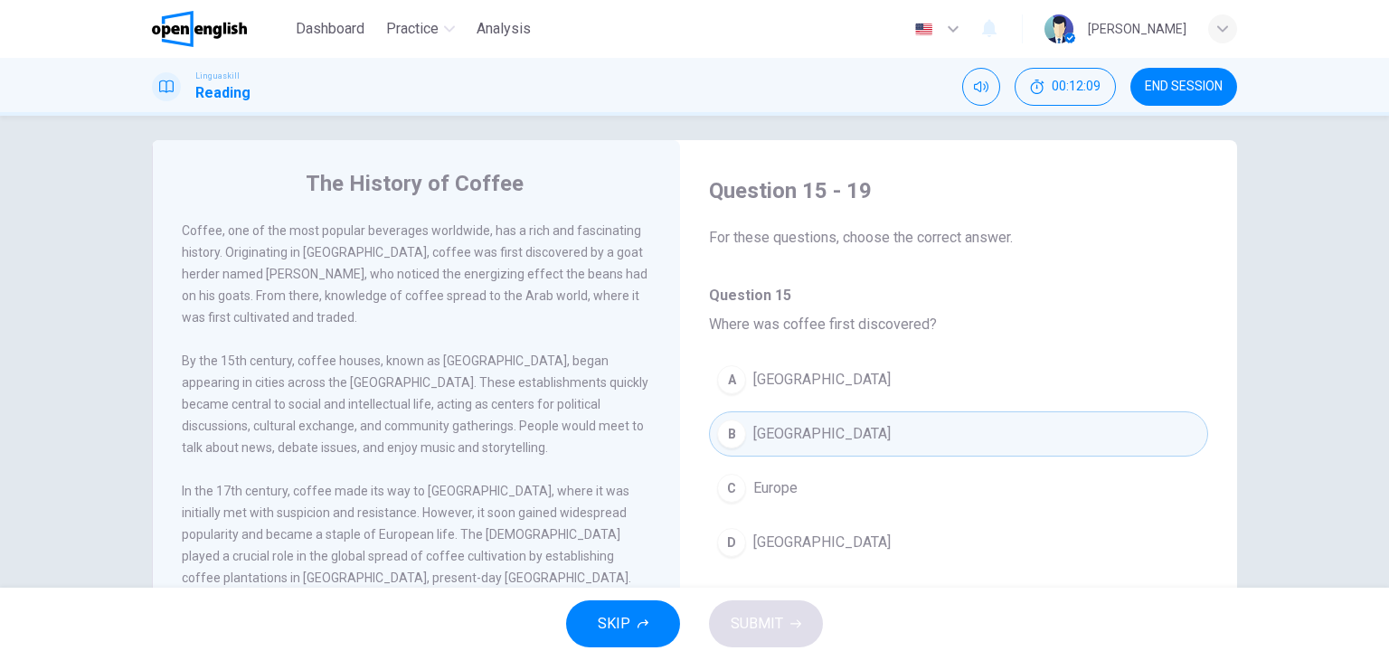
click at [768, 624] on div "SKIP SUBMIT" at bounding box center [694, 624] width 1389 height 72
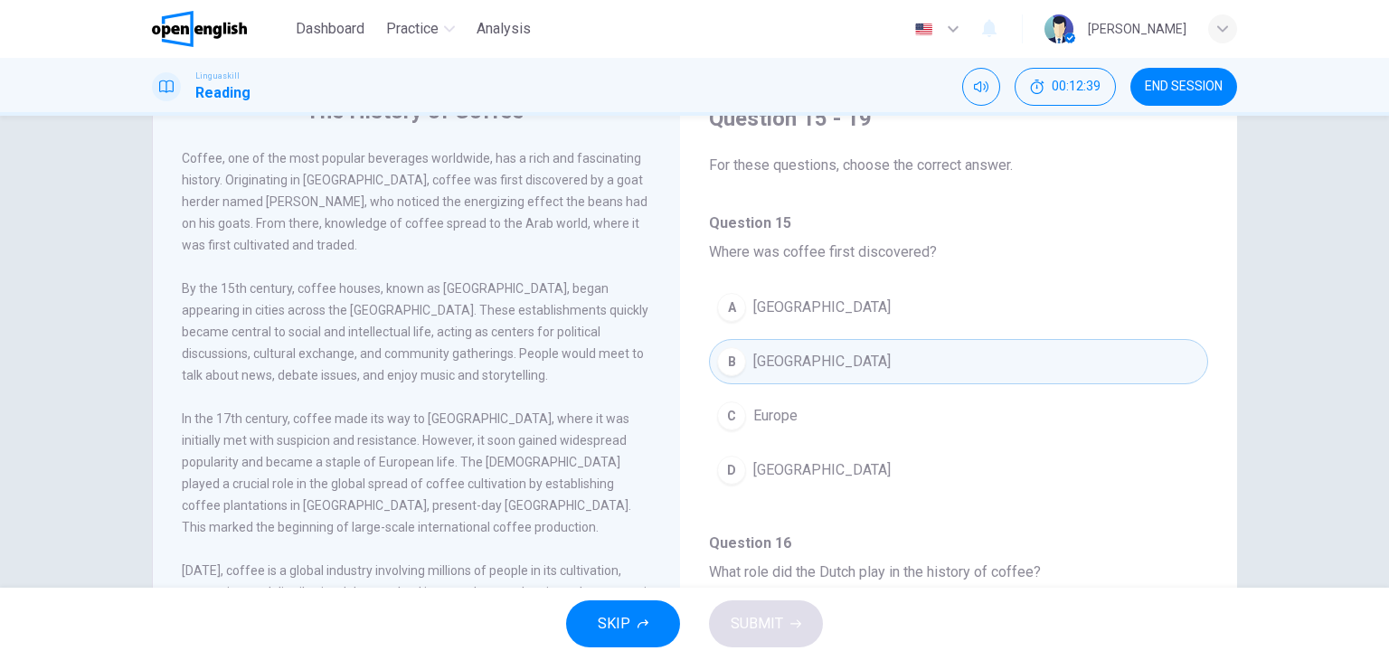
scroll to position [48, 0]
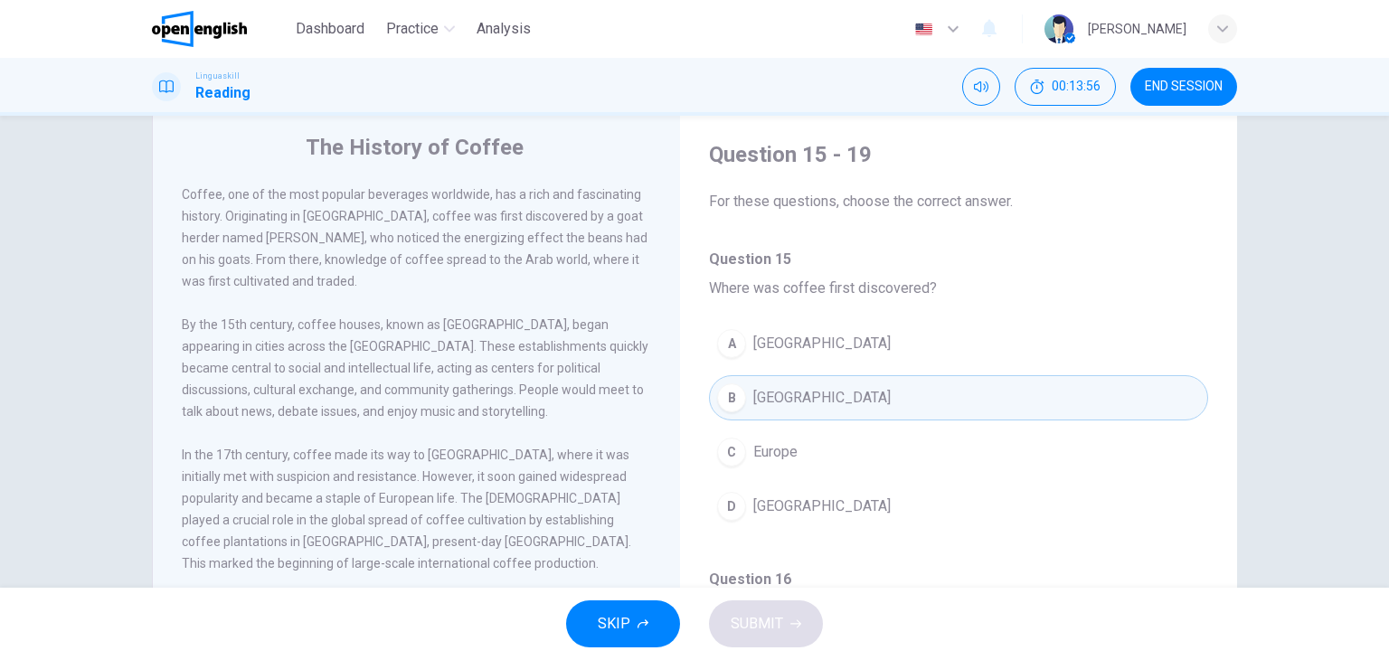
click at [1381, 588] on div "SKIP SUBMIT" at bounding box center [694, 624] width 1389 height 72
click at [1382, 583] on div "Dashboard Practice Analysis English ** ​ [PERSON_NAME] Linguaskill Reading 00:1…" at bounding box center [694, 330] width 1389 height 660
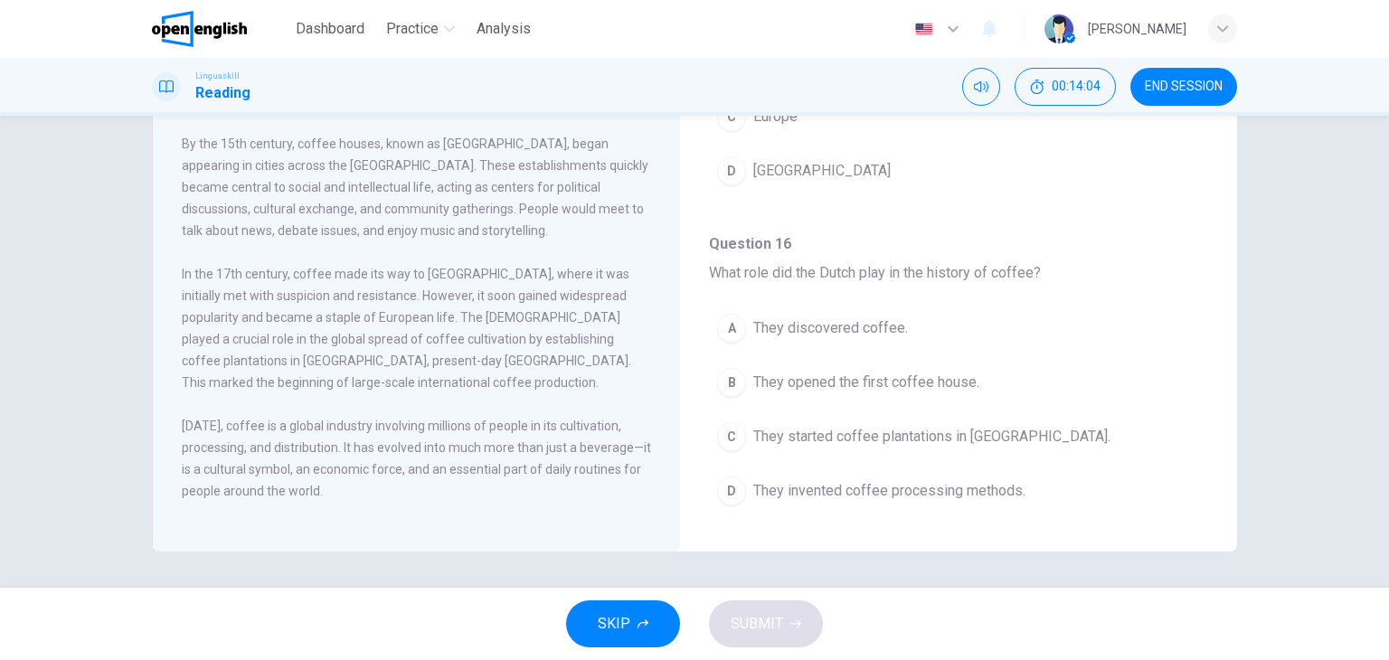
scroll to position [181, 0]
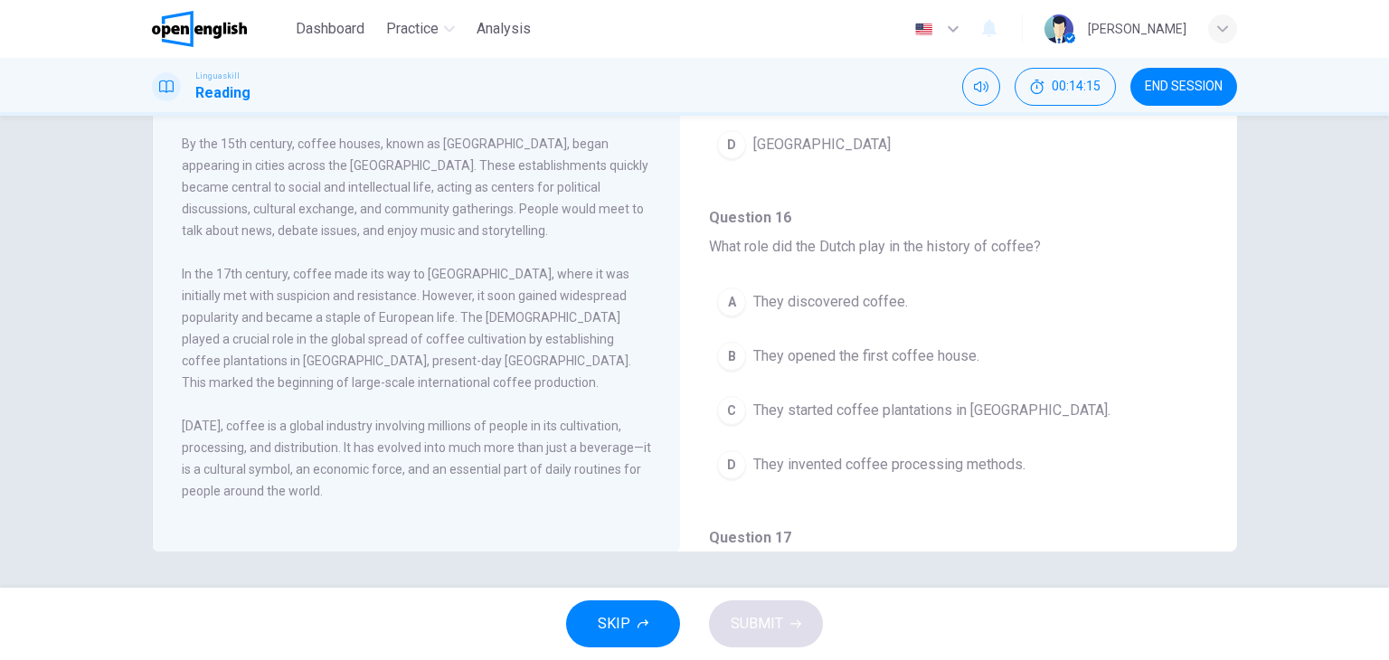
click at [797, 354] on span "They opened the first coffee house." at bounding box center [866, 356] width 226 height 22
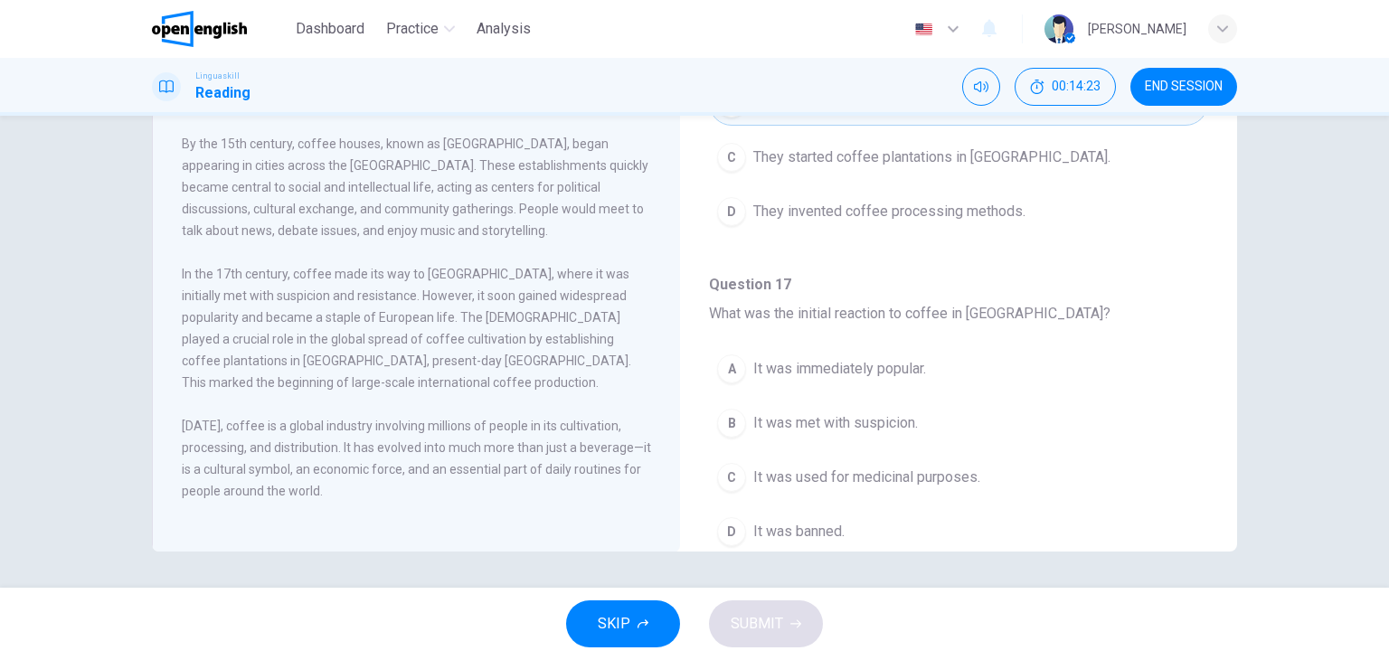
scroll to position [470, 0]
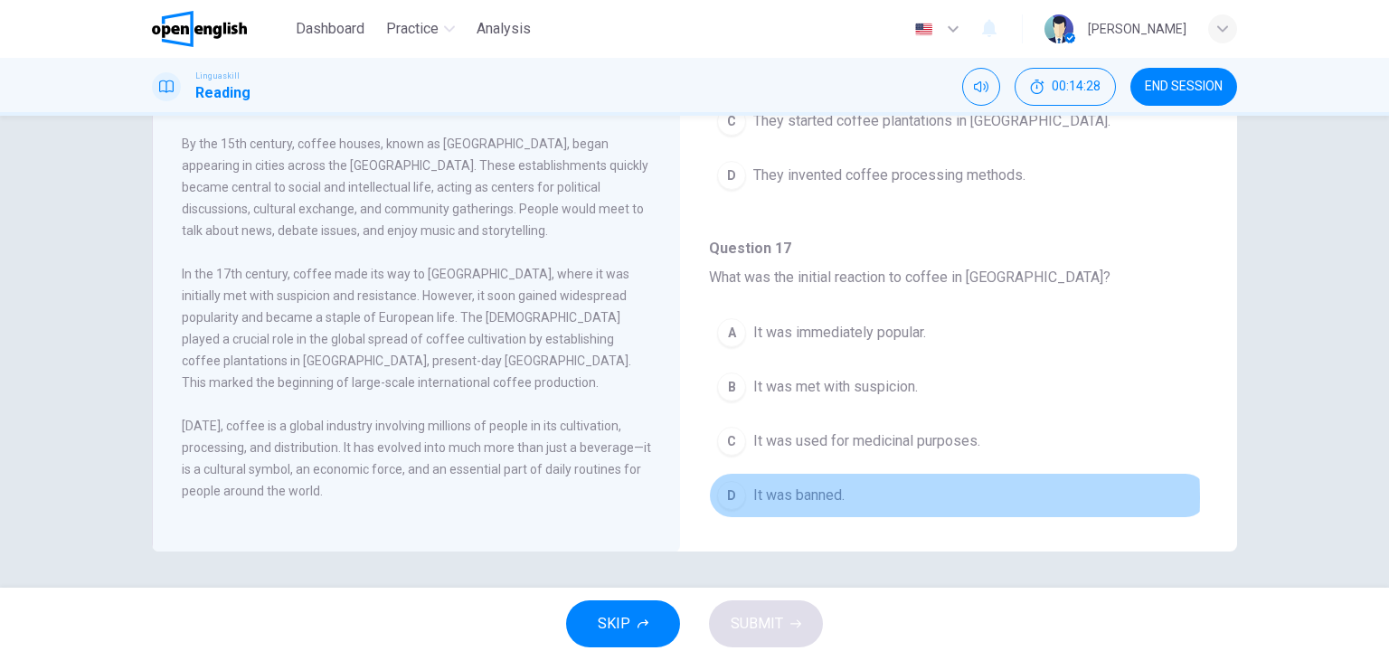
click at [821, 493] on span "It was banned." at bounding box center [798, 496] width 91 height 22
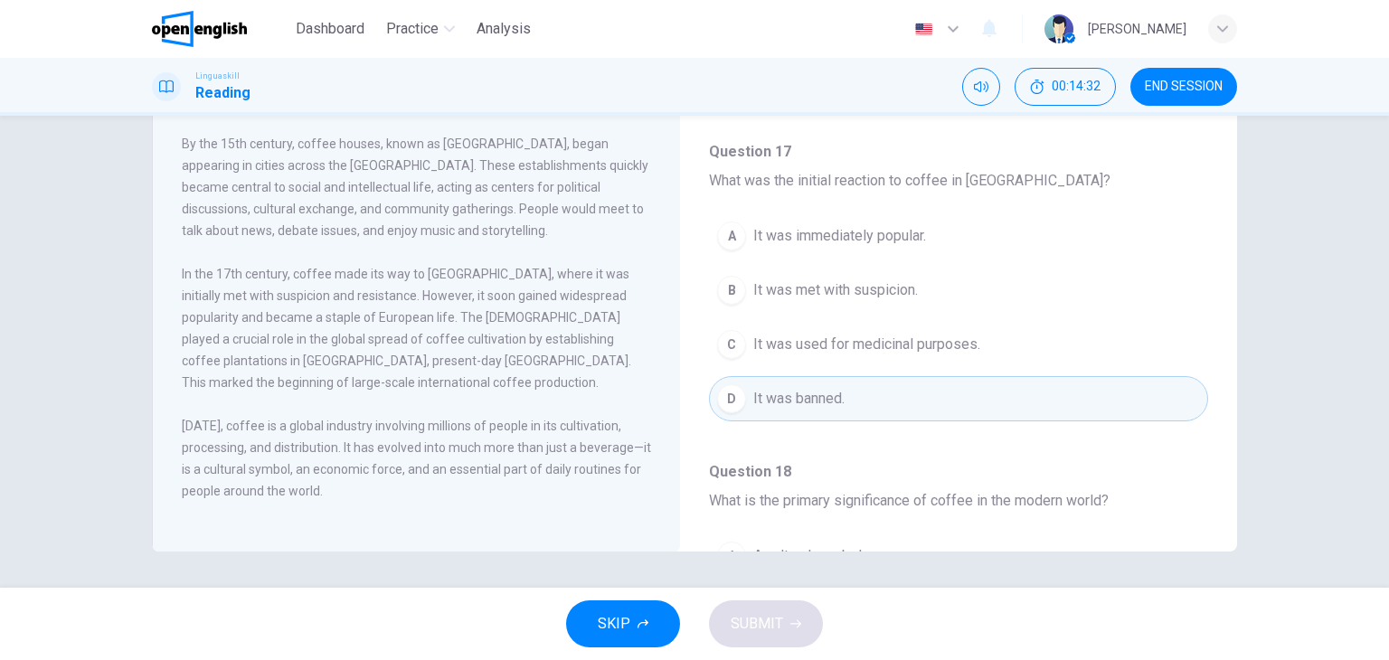
scroll to position [579, 0]
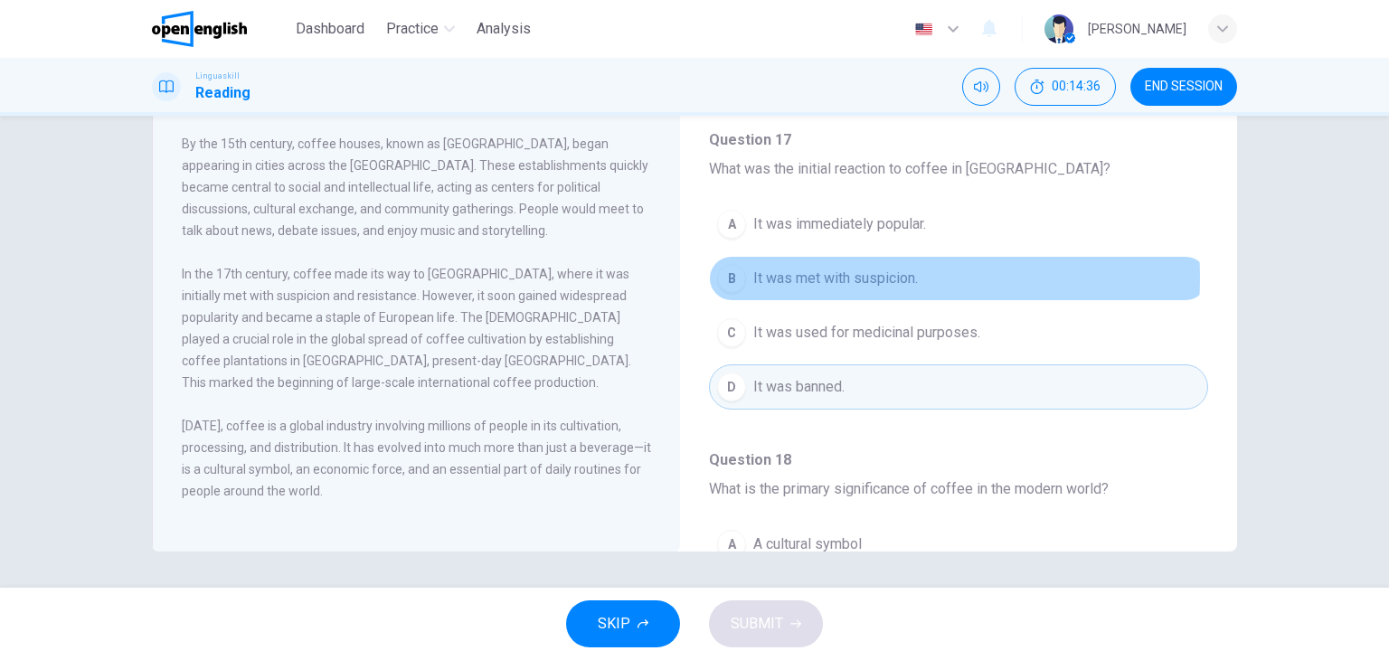
click at [836, 274] on span "It was met with suspicion." at bounding box center [835, 279] width 165 height 22
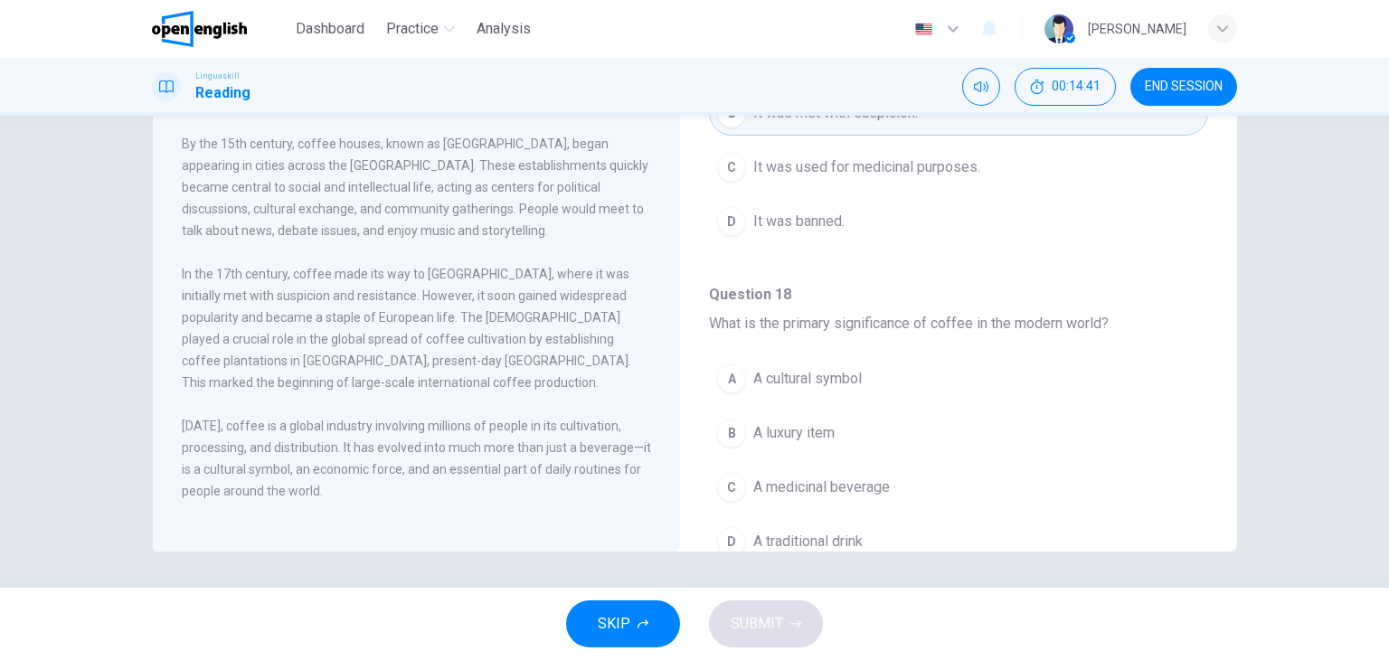
scroll to position [771, 0]
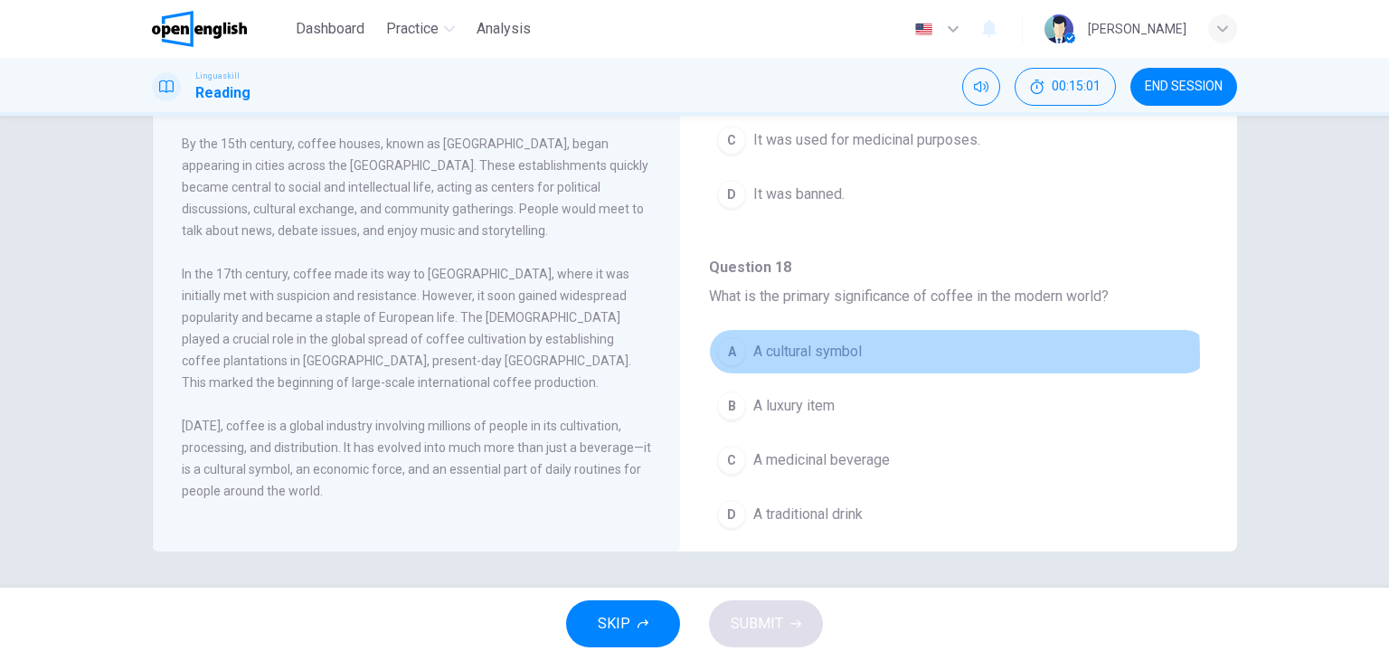
click at [798, 352] on span "A cultural symbol" at bounding box center [807, 352] width 109 height 22
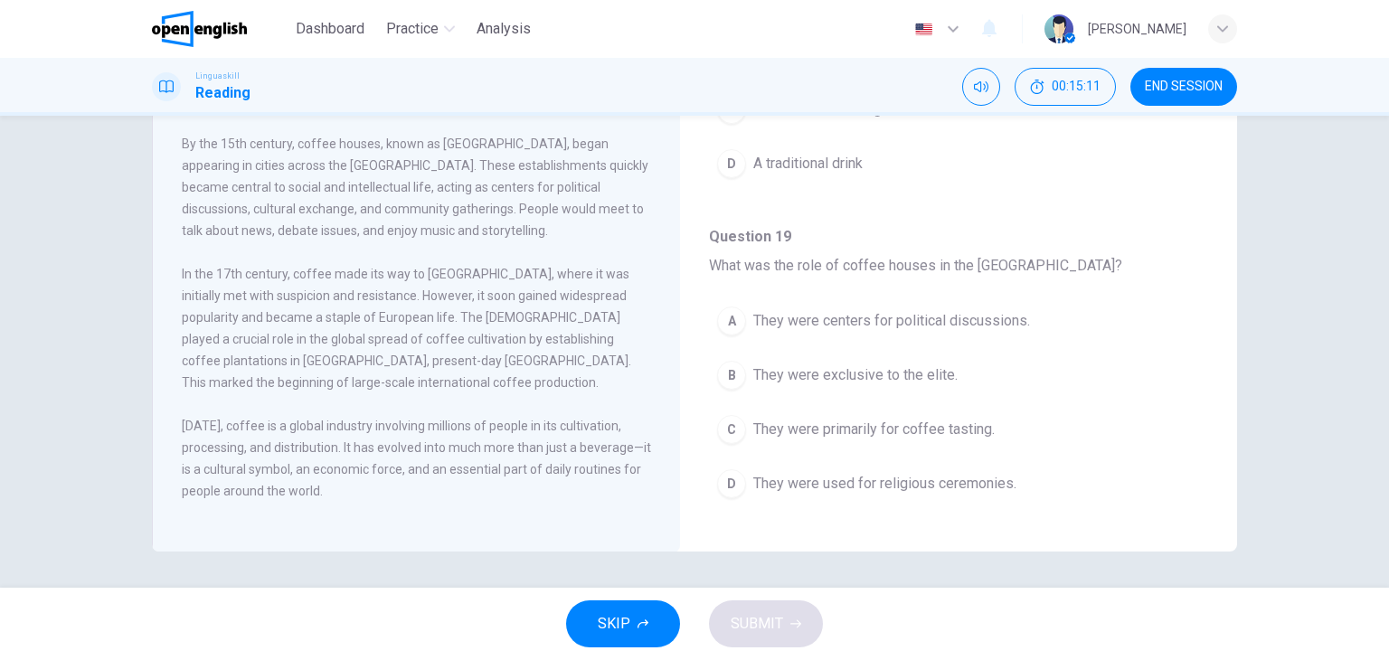
scroll to position [1124, 0]
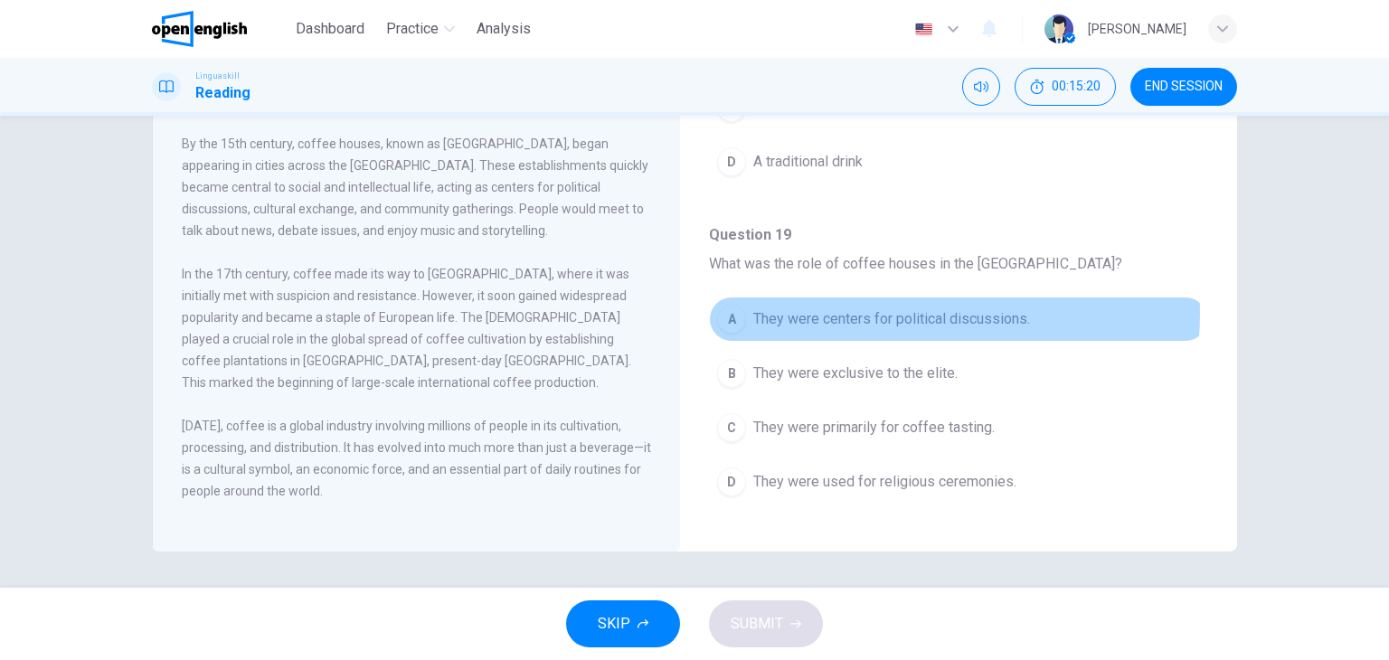
click at [898, 308] on span "They were centers for political discussions." at bounding box center [891, 319] width 277 height 22
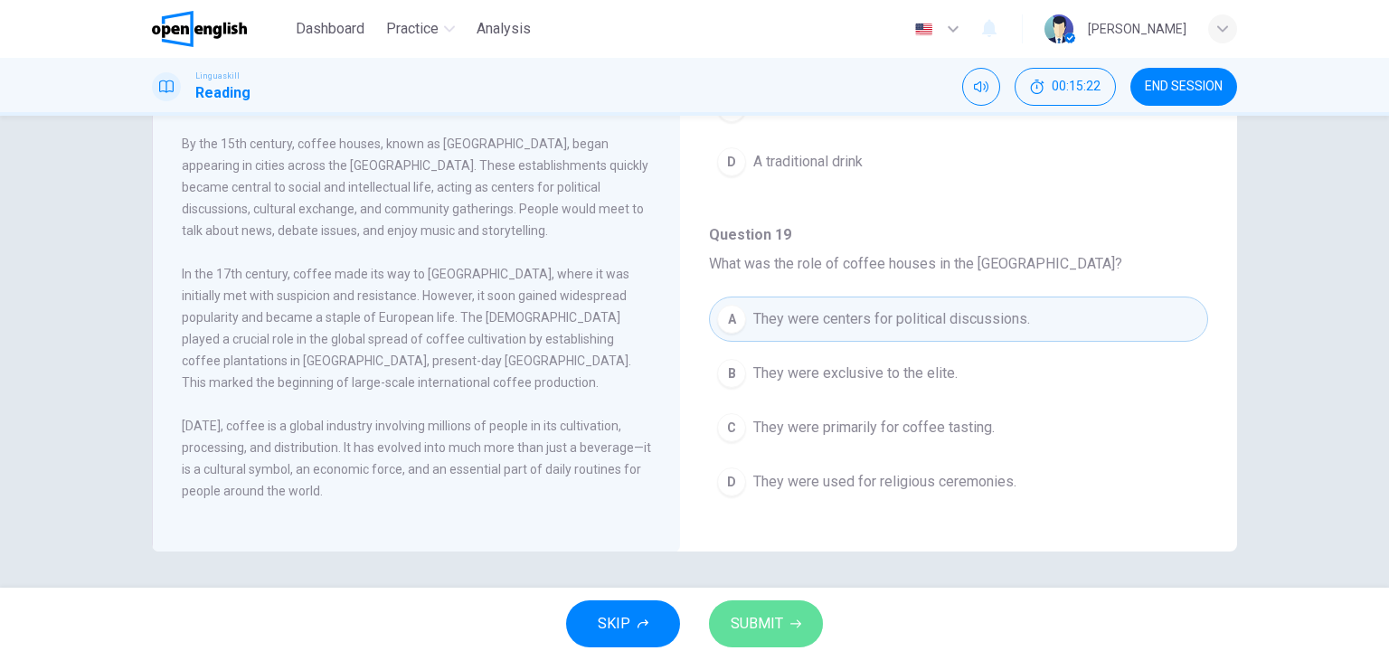
click at [744, 623] on span "SUBMIT" at bounding box center [757, 623] width 52 height 25
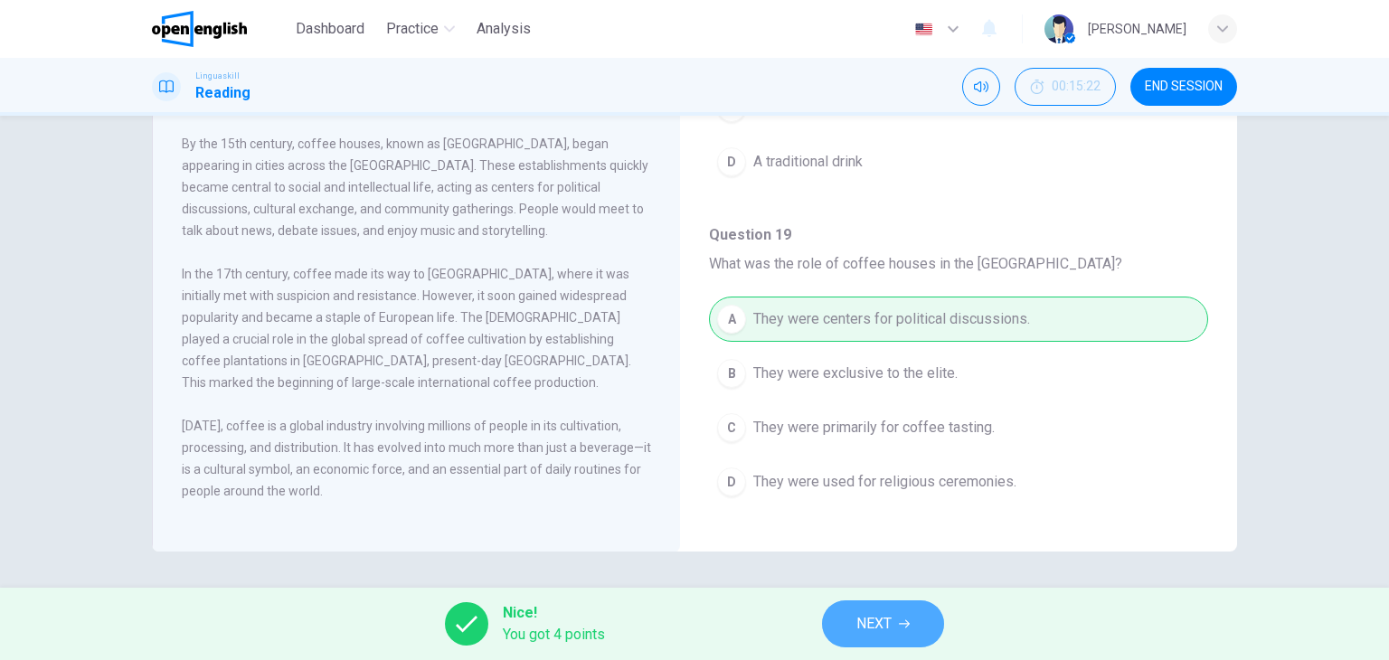
click at [886, 620] on span "NEXT" at bounding box center [873, 623] width 35 height 25
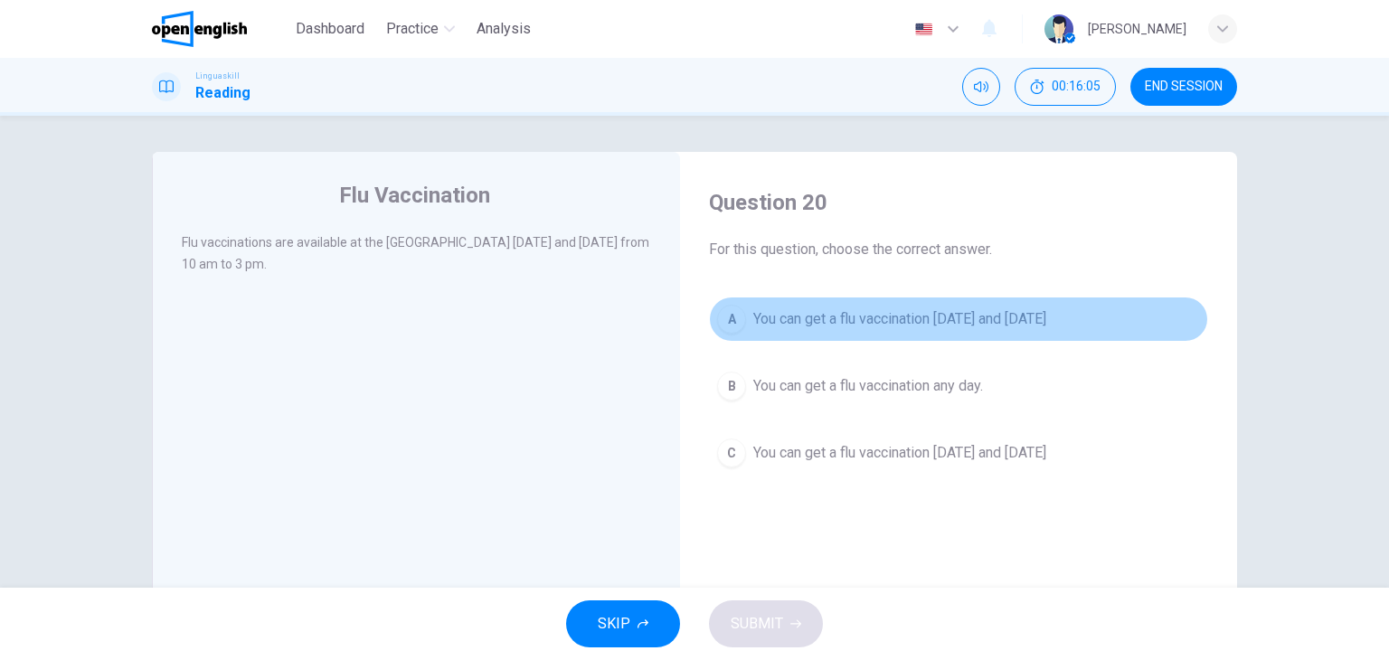
click at [904, 324] on span "You can get a flu vaccination [DATE] and [DATE]" at bounding box center [899, 319] width 293 height 22
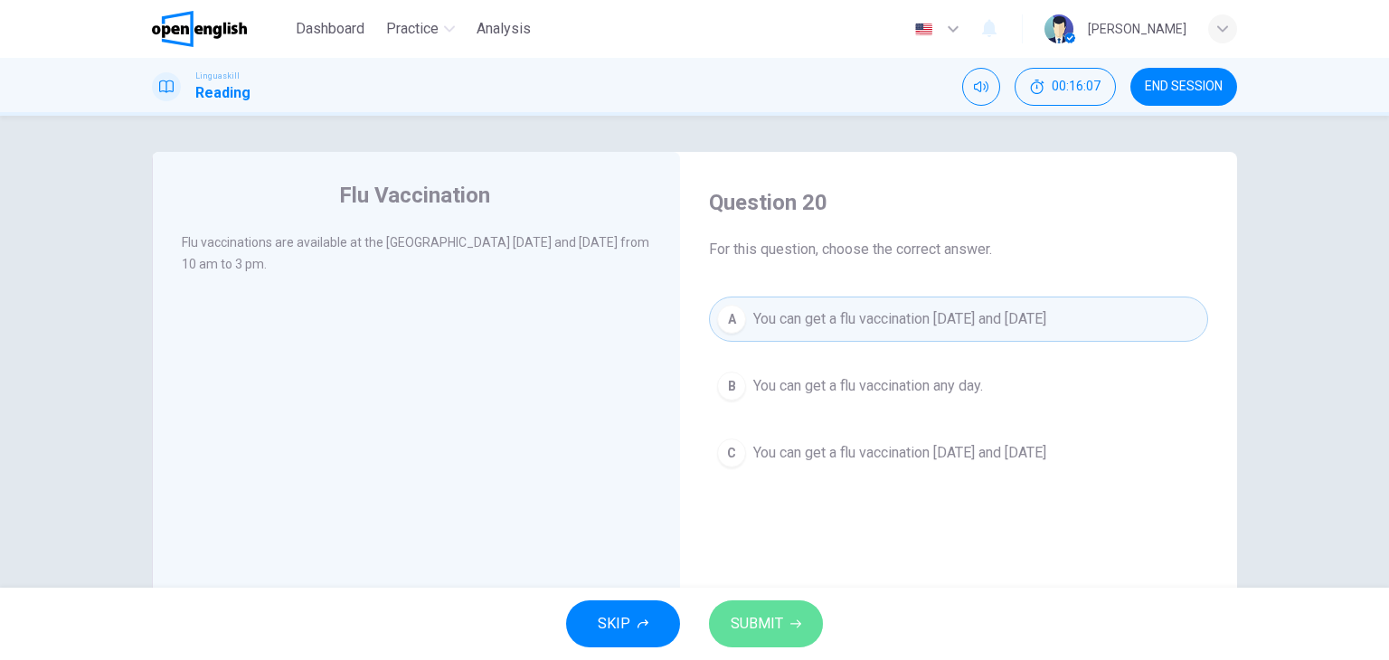
click at [751, 626] on span "SUBMIT" at bounding box center [757, 623] width 52 height 25
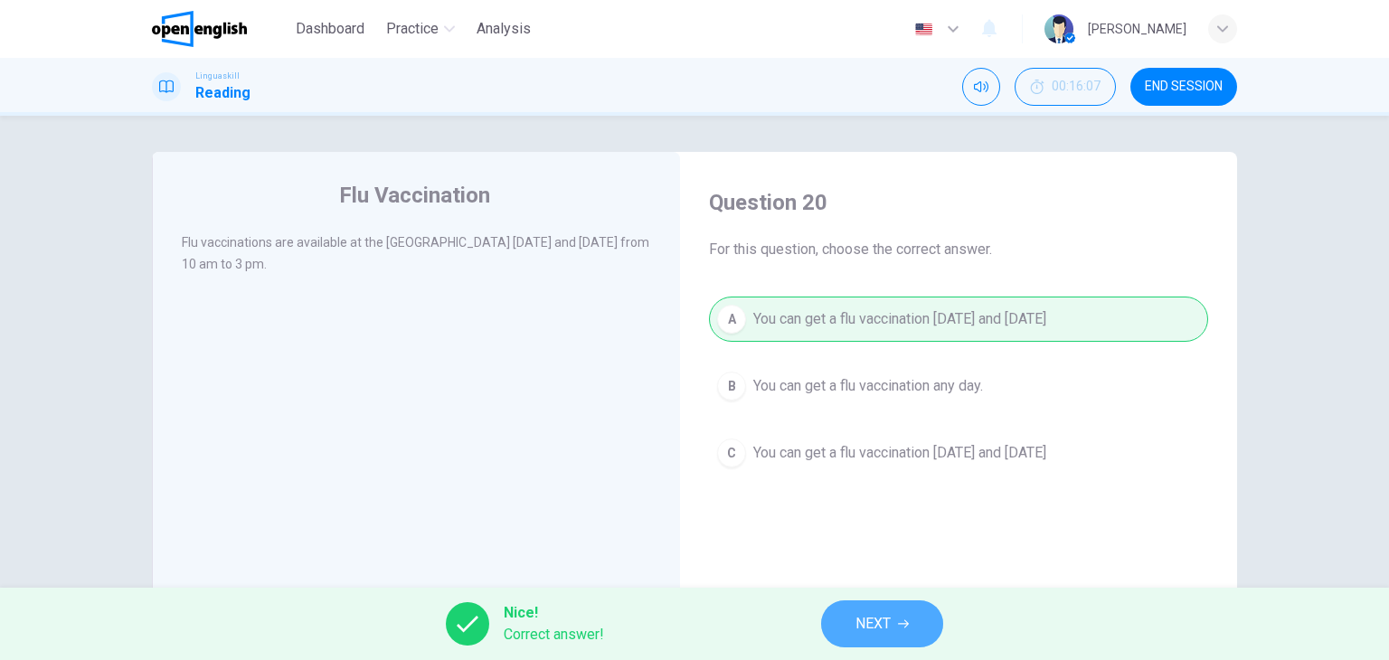
click at [865, 623] on span "NEXT" at bounding box center [872, 623] width 35 height 25
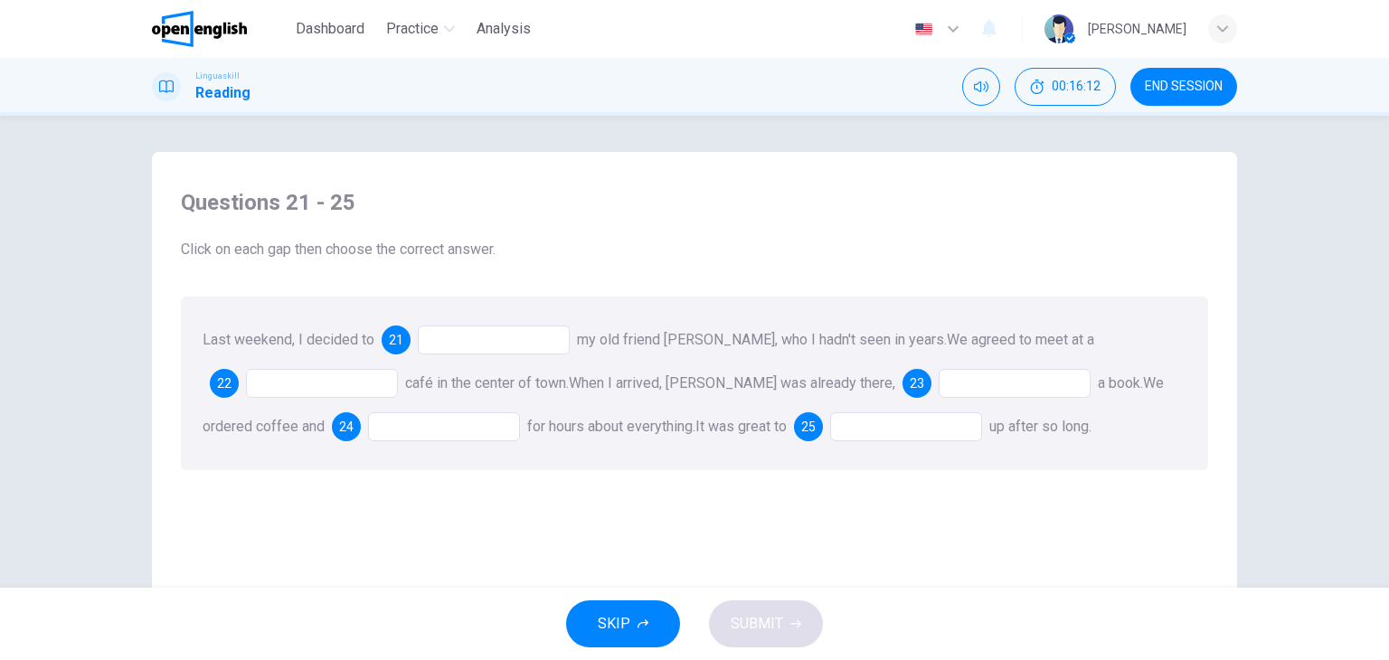
click at [496, 333] on div at bounding box center [494, 340] width 152 height 29
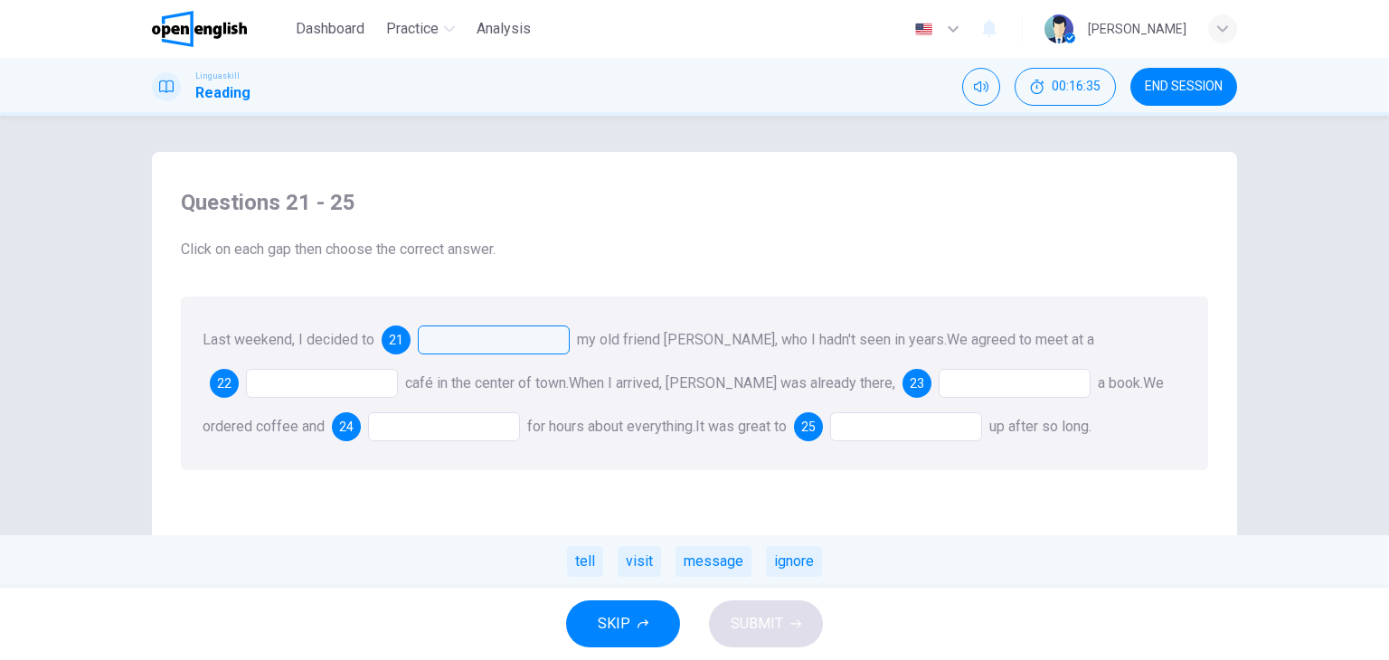
click at [474, 343] on div at bounding box center [494, 340] width 152 height 29
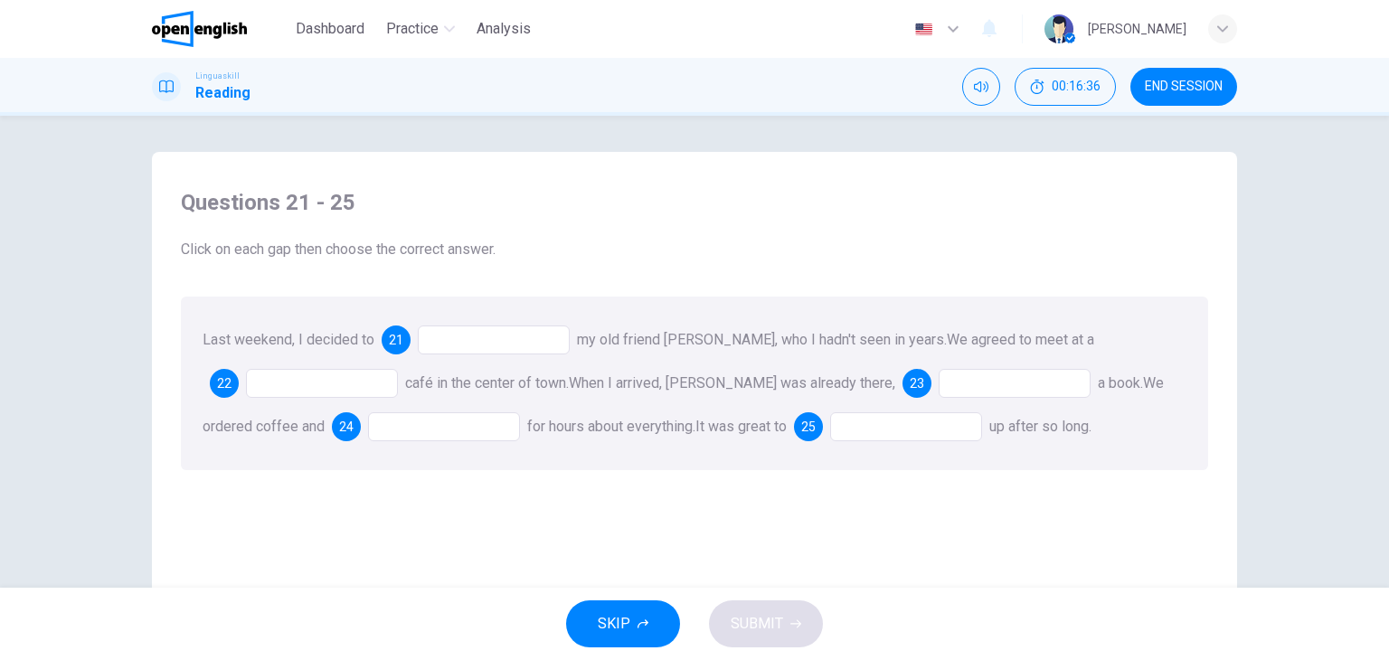
click at [474, 343] on div at bounding box center [494, 340] width 152 height 29
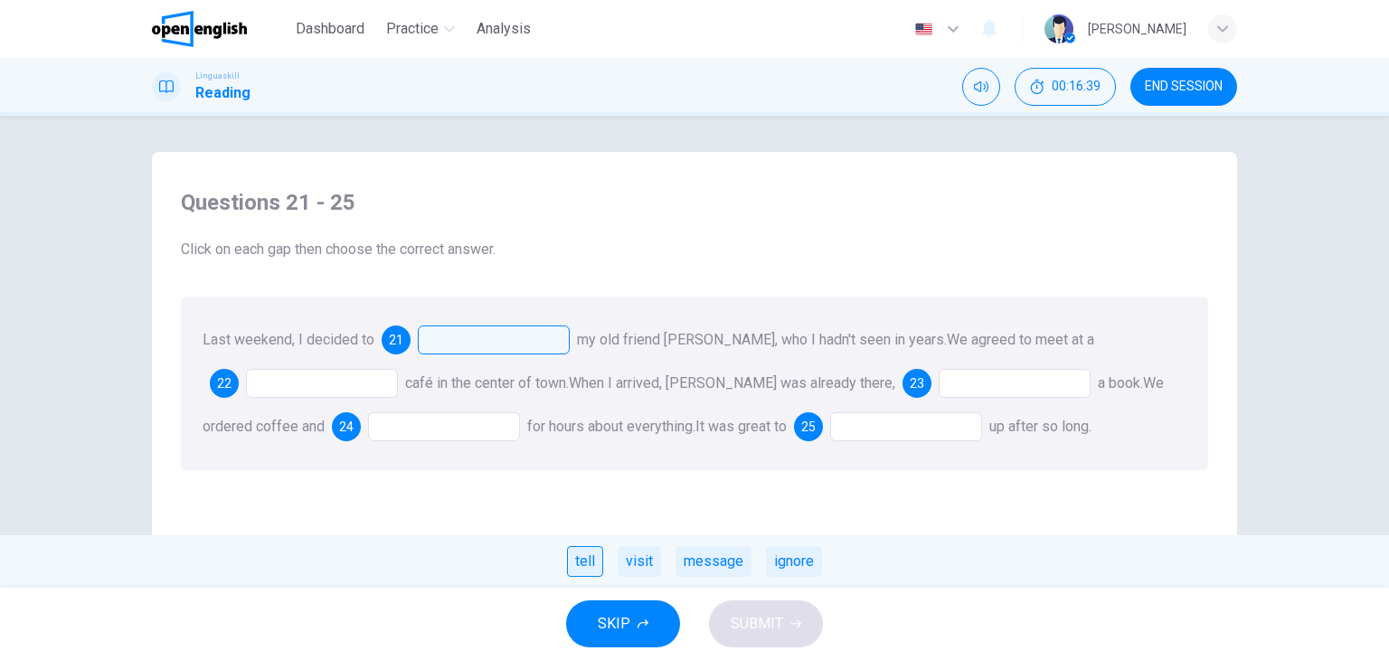
click at [585, 561] on div "tell" at bounding box center [585, 561] width 36 height 31
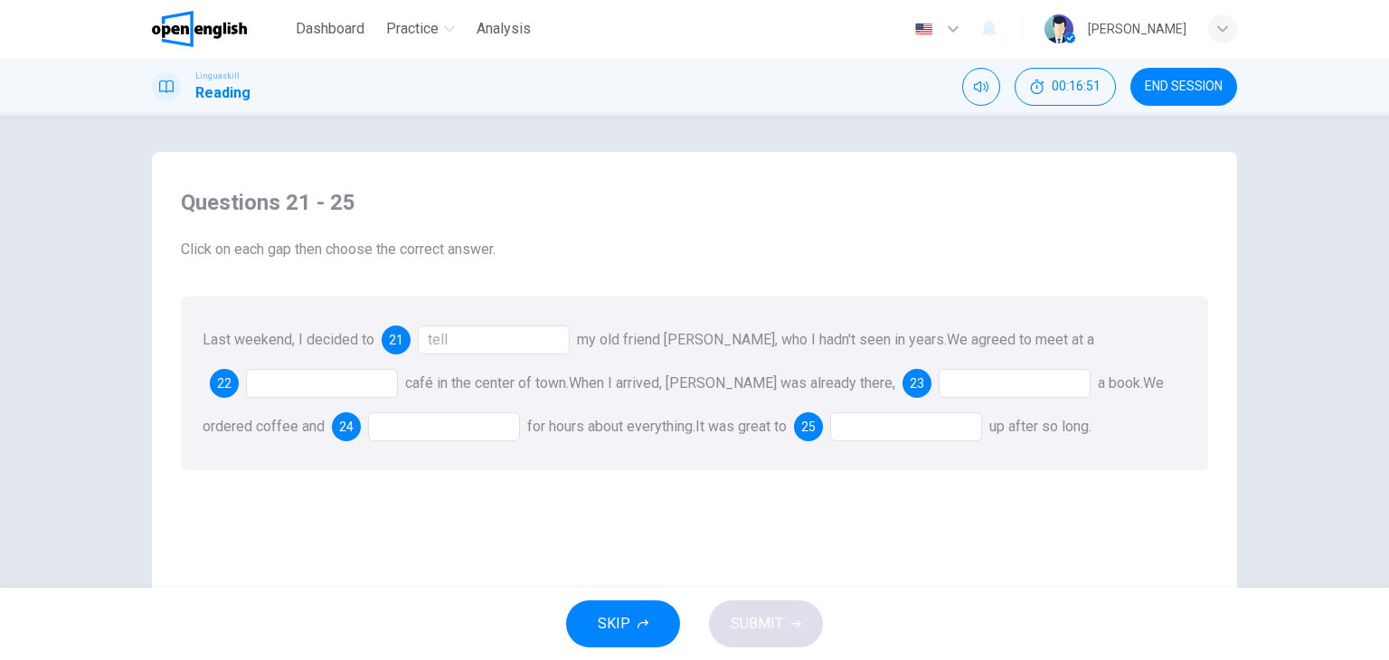
click at [524, 348] on div "tell" at bounding box center [494, 340] width 152 height 29
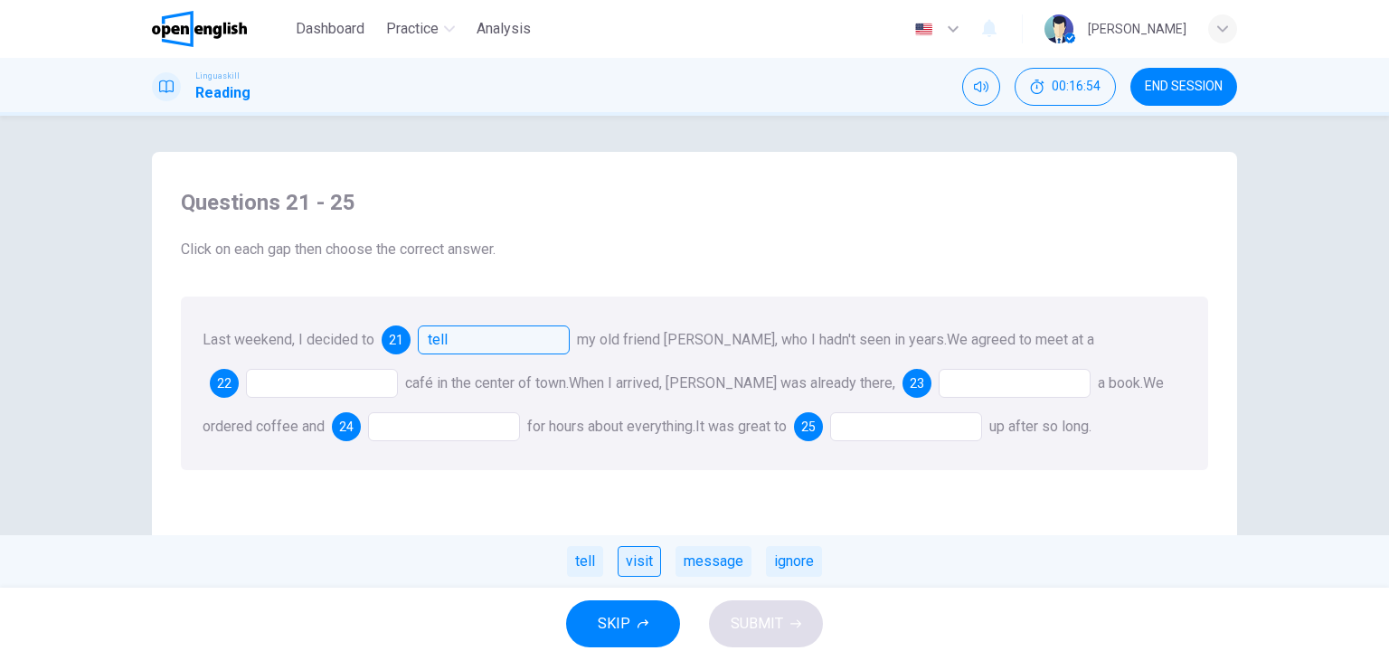
click at [647, 565] on div "visit" at bounding box center [639, 561] width 43 height 31
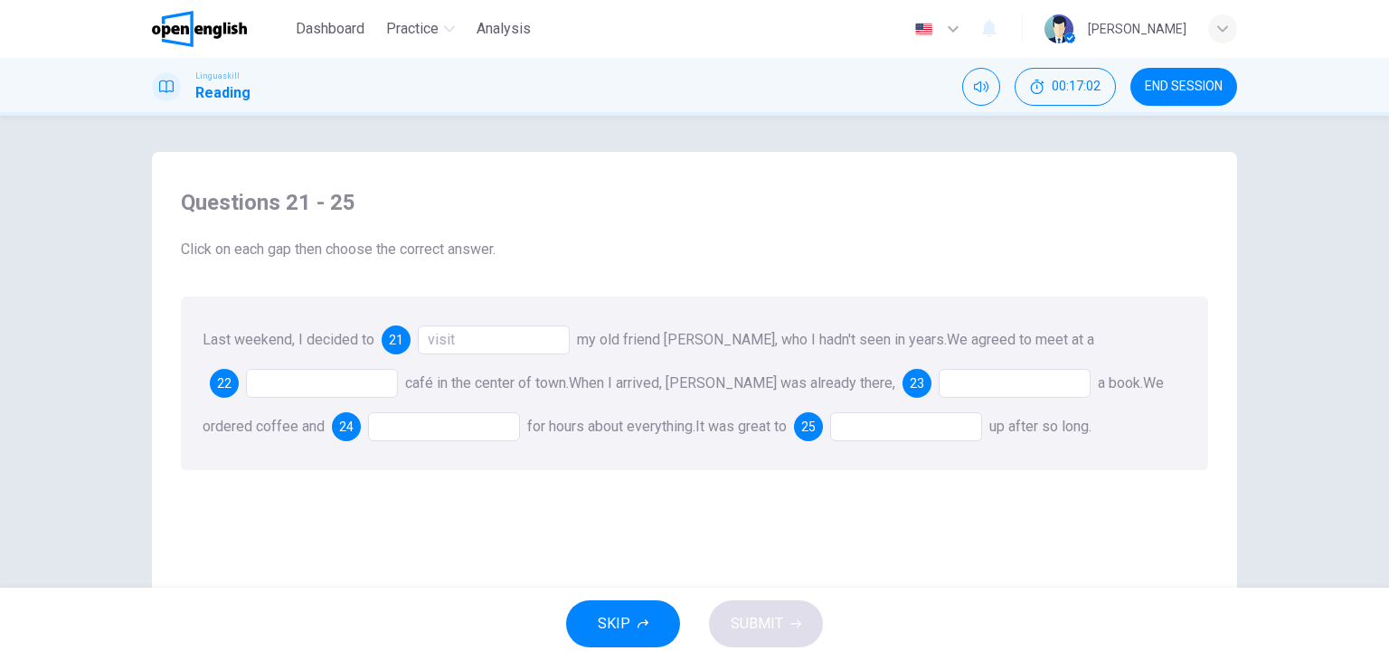
click at [294, 383] on div at bounding box center [322, 383] width 152 height 29
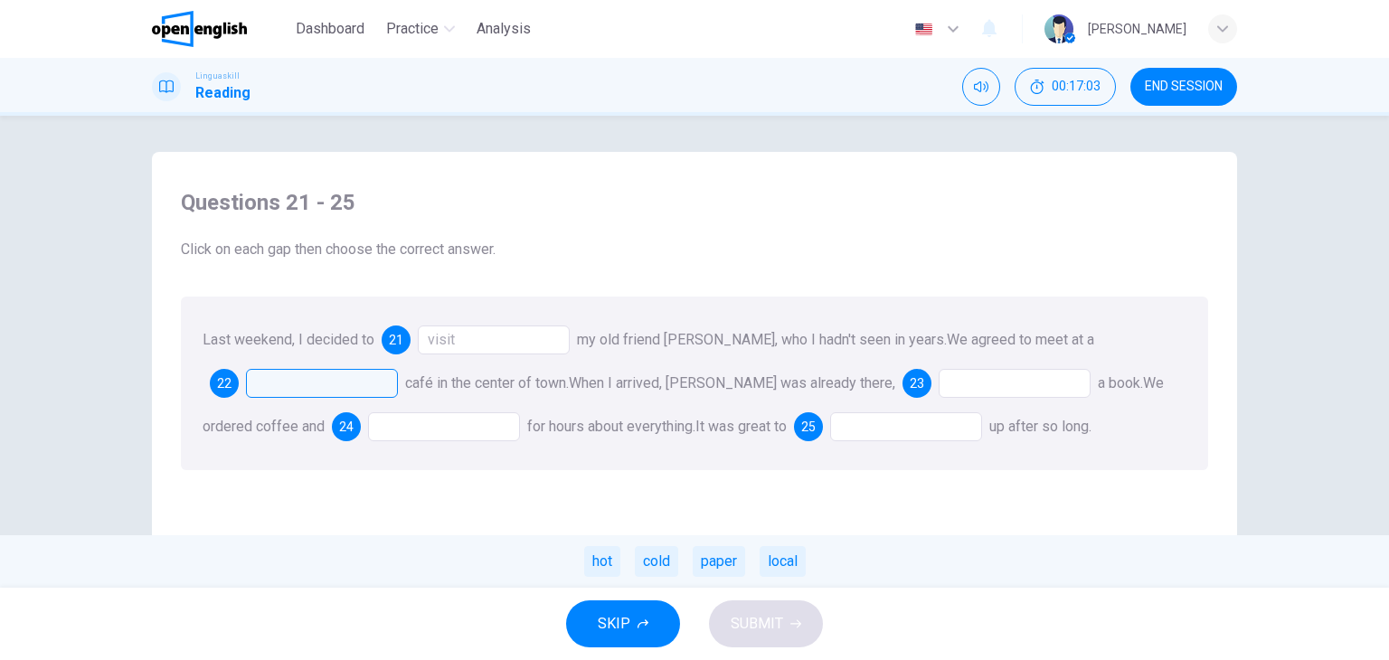
click at [294, 383] on div at bounding box center [322, 383] width 152 height 29
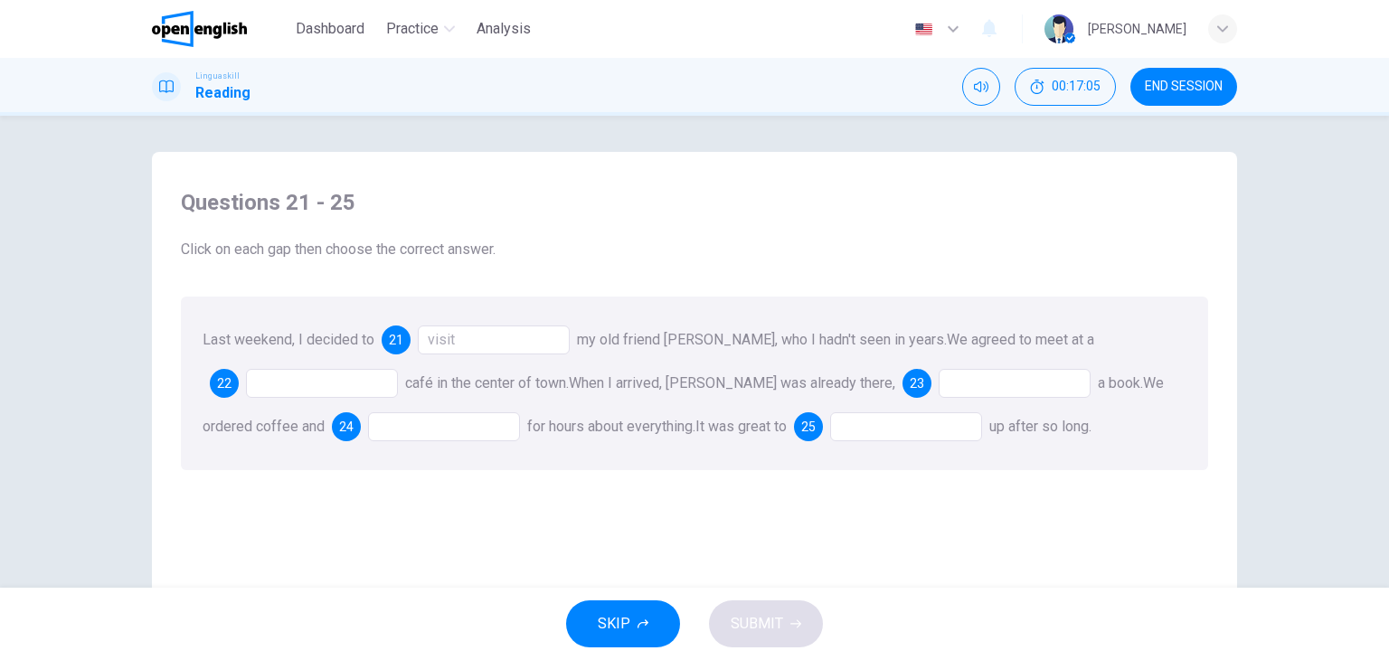
click at [294, 383] on div at bounding box center [322, 383] width 152 height 29
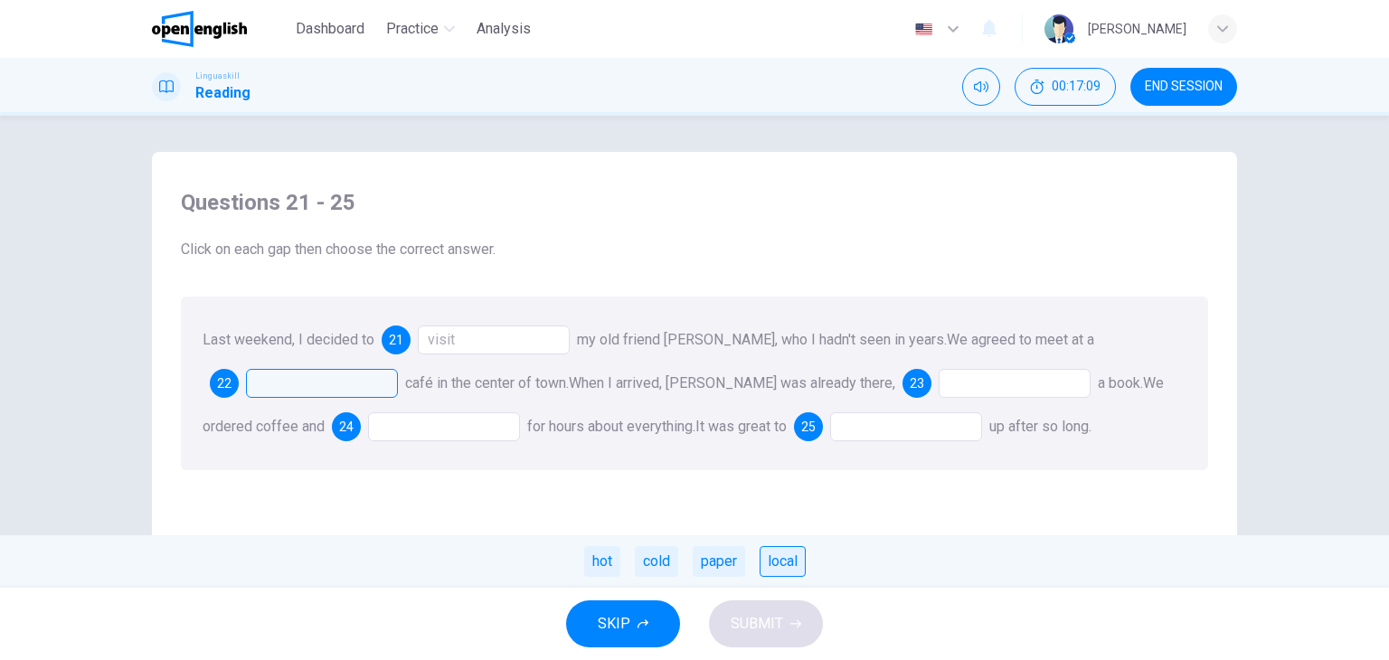
click at [779, 558] on div "local" at bounding box center [783, 561] width 46 height 31
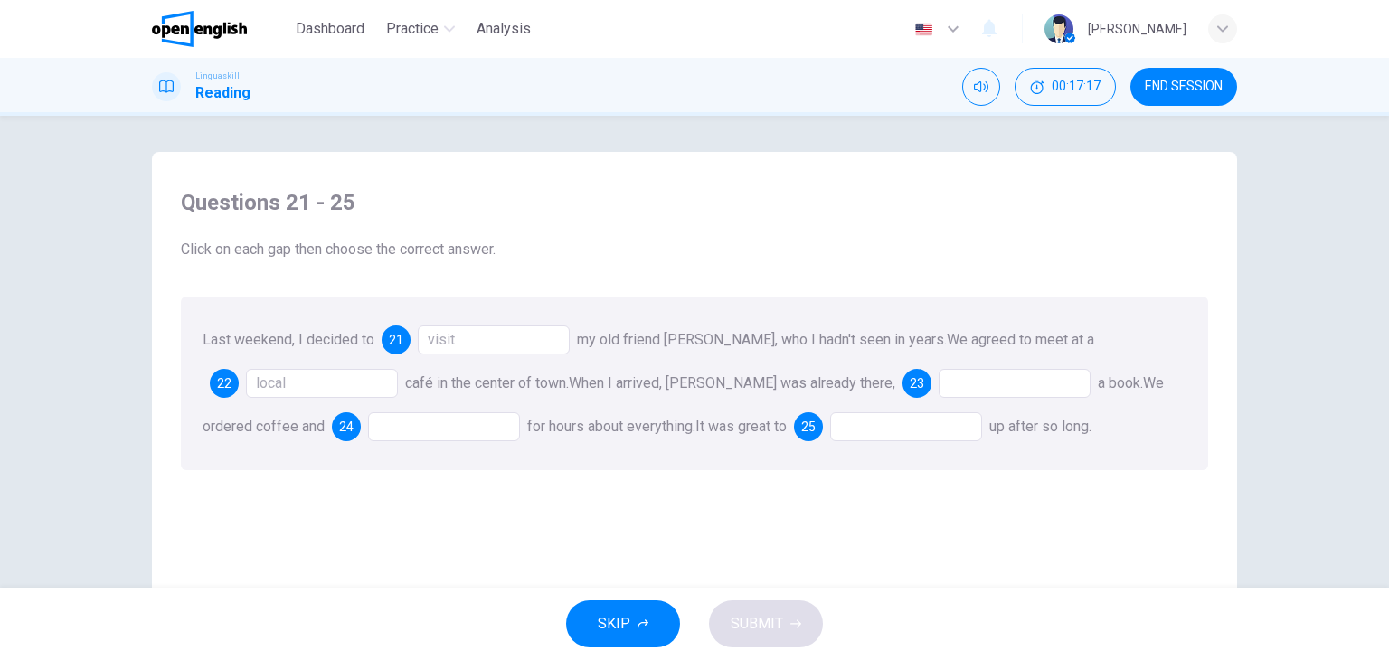
click at [939, 387] on div at bounding box center [1015, 383] width 152 height 29
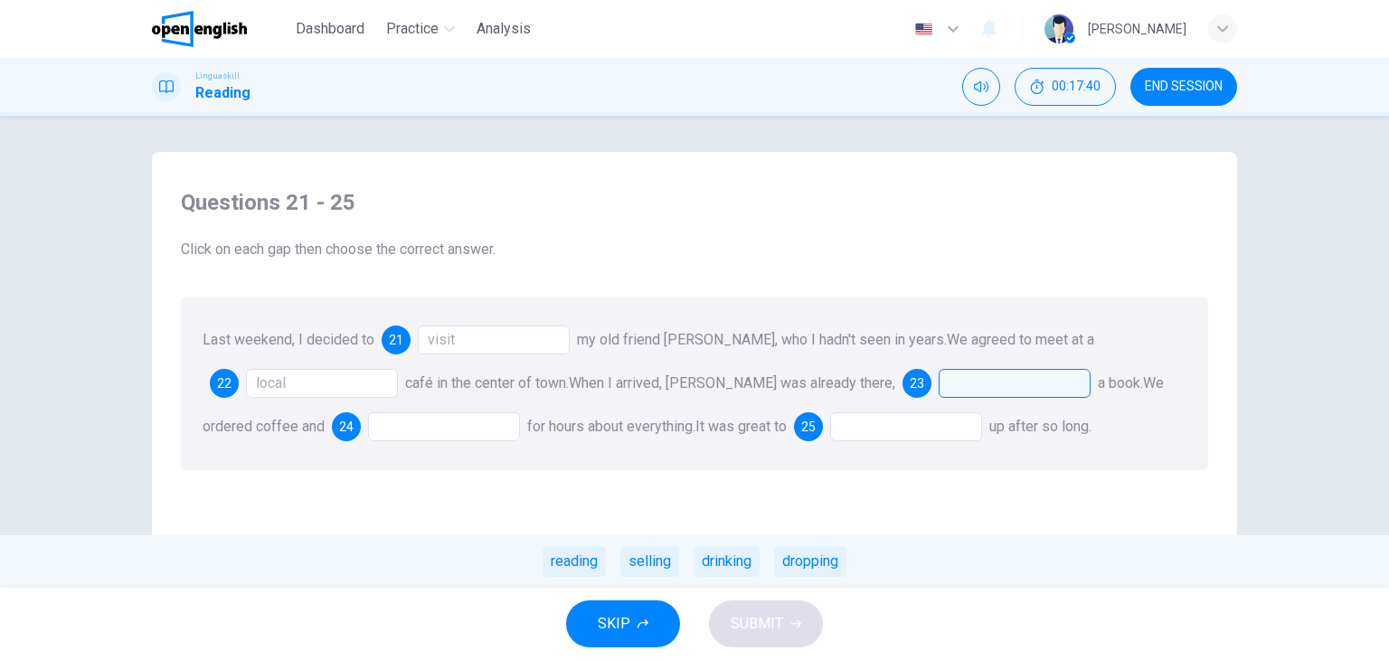
click at [939, 381] on div at bounding box center [1015, 383] width 152 height 29
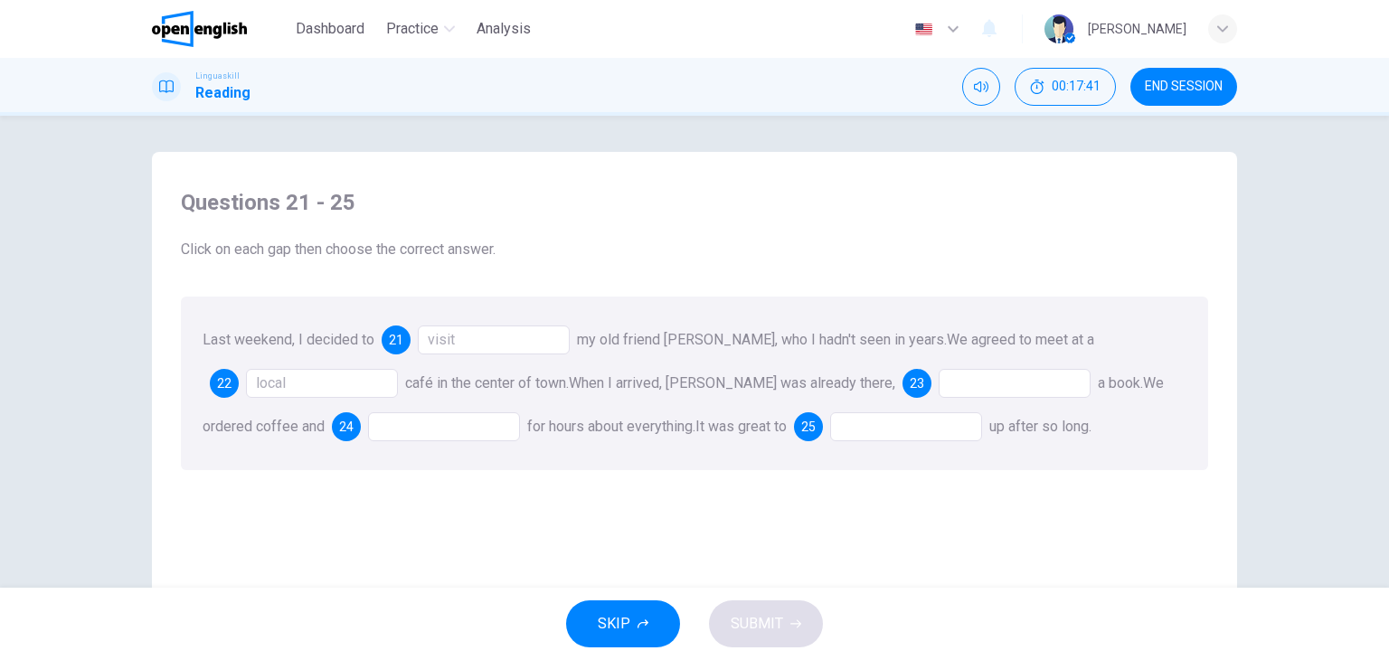
drag, startPoint x: 893, startPoint y: 381, endPoint x: 1011, endPoint y: 406, distance: 121.1
click at [1011, 406] on div "Last weekend, I decided to 21 visit my old friend [PERSON_NAME], who I hadn't s…" at bounding box center [694, 384] width 1027 height 174
click at [881, 439] on div at bounding box center [906, 426] width 152 height 29
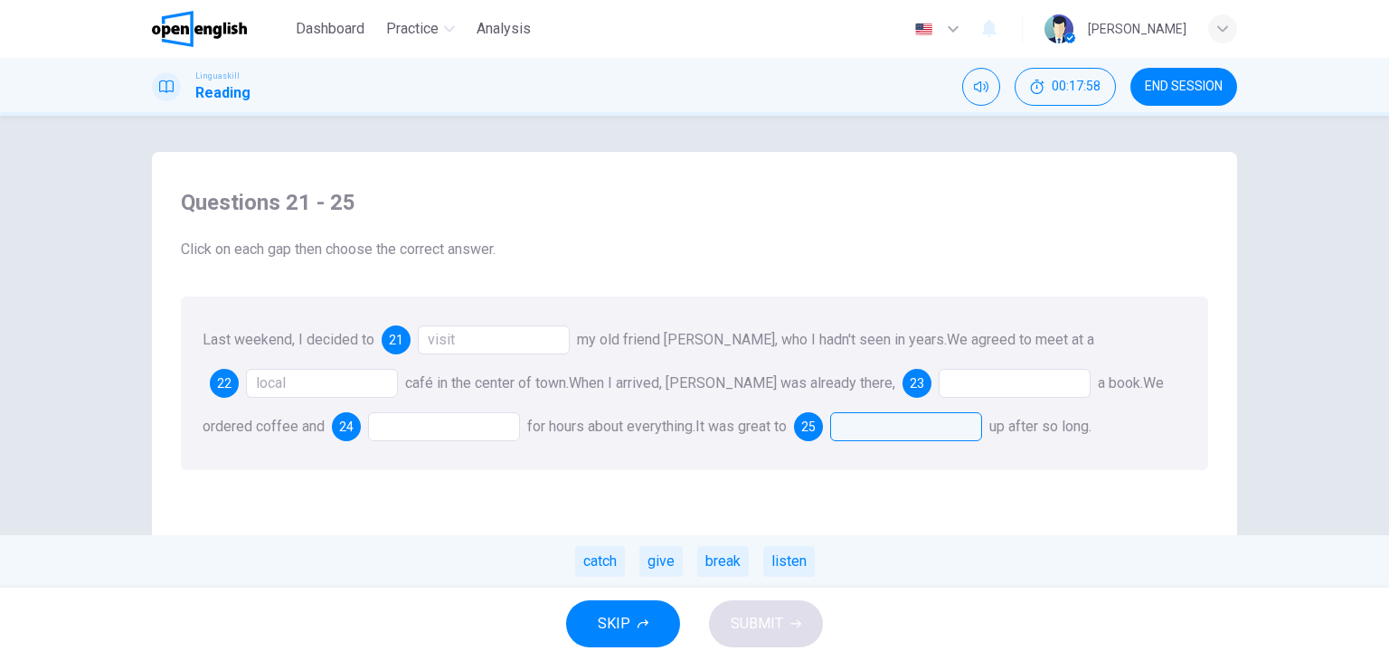
click at [939, 383] on div at bounding box center [1015, 383] width 152 height 29
